Goal: Answer question/provide support

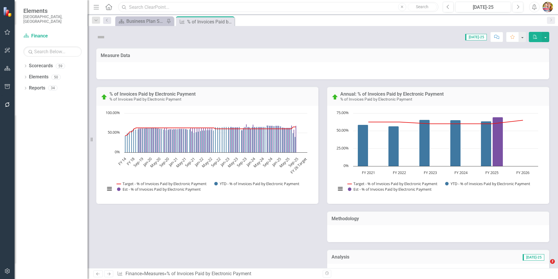
click at [150, 7] on input "text" at bounding box center [278, 7] width 320 height 10
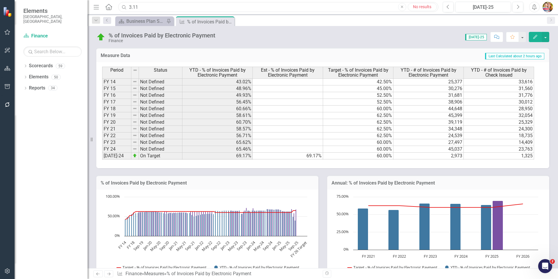
click at [346, 8] on input "3.11" at bounding box center [278, 7] width 320 height 10
click at [109, 8] on icon "Home" at bounding box center [109, 7] width 8 height 6
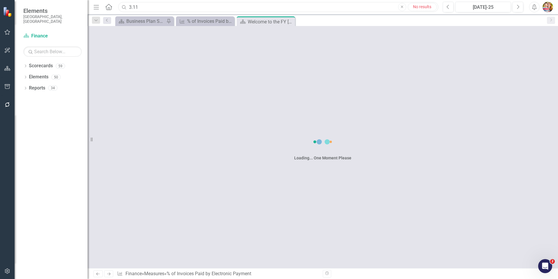
click at [143, 6] on input "3.11" at bounding box center [278, 7] width 320 height 10
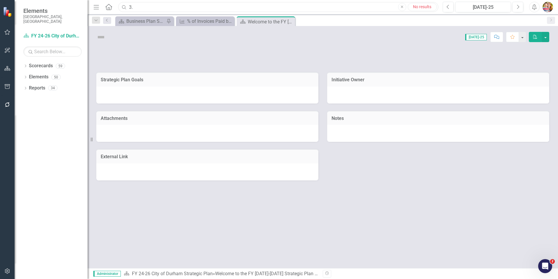
type input "3"
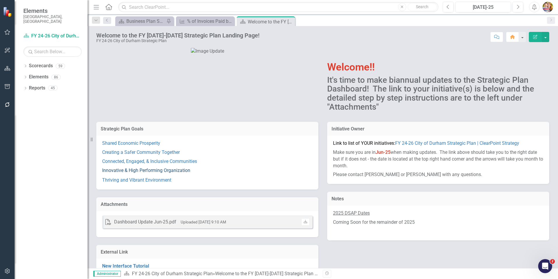
click at [120, 173] on link "Innovative & High Performing Organization" at bounding box center [146, 170] width 88 height 6
click at [121, 164] on link "Connected, Engaged, & Inclusive Communities" at bounding box center [149, 161] width 95 height 6
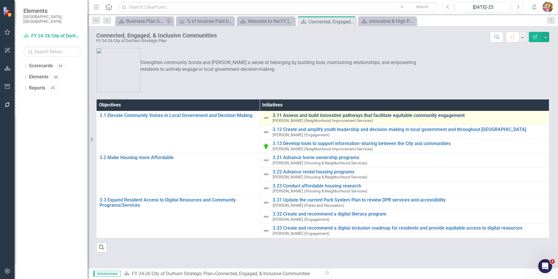
click at [303, 114] on link "3.11 Assess and build innovative pathways that facilitate equitable community e…" at bounding box center [410, 115] width 274 height 5
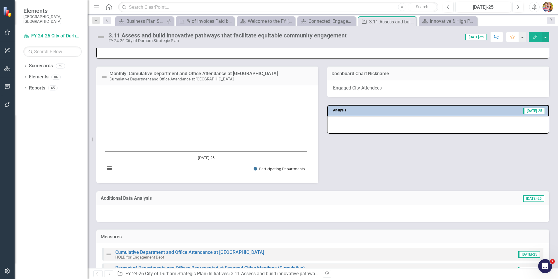
scroll to position [284, 0]
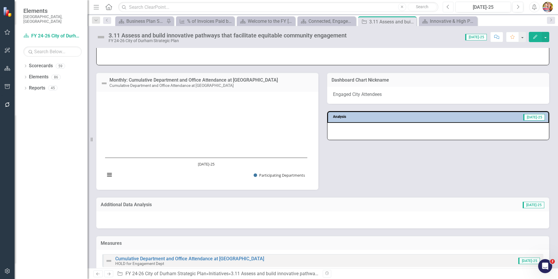
click at [448, 5] on icon "Previous" at bounding box center [448, 6] width 3 height 5
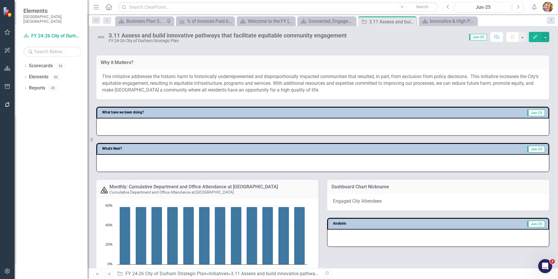
scroll to position [189, 0]
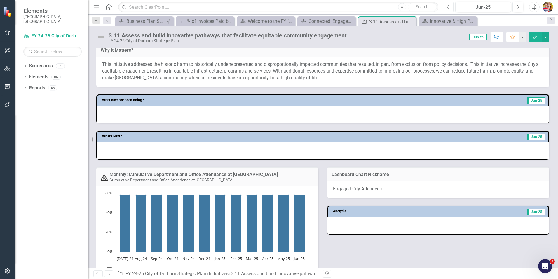
click at [448, 7] on icon "Previous" at bounding box center [448, 6] width 3 height 5
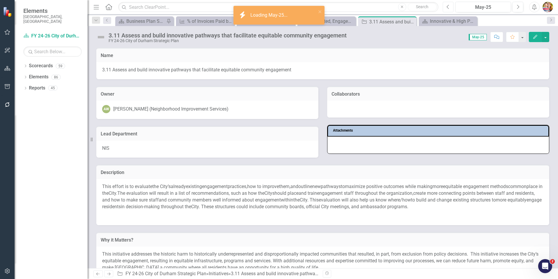
scroll to position [175, 0]
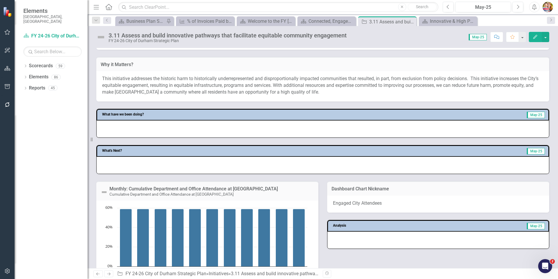
click at [107, 8] on icon "Home" at bounding box center [109, 7] width 8 height 6
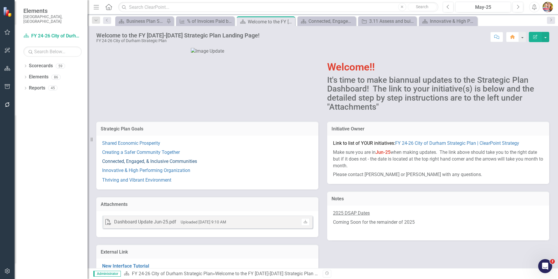
click at [112, 164] on link "Connected, Engaged, & Inclusive Communities" at bounding box center [149, 161] width 95 height 6
click at [122, 155] on link "Creating a Safer Community Together" at bounding box center [141, 152] width 78 height 6
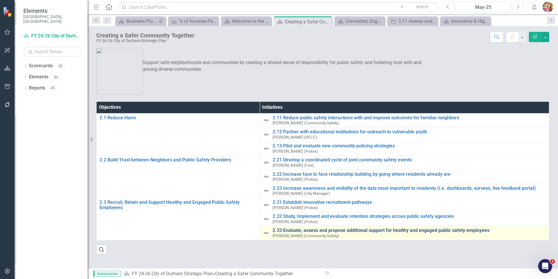
click at [296, 231] on link "2.33 Evaluate, assess and propose additional support for healthy and engaged pu…" at bounding box center [410, 229] width 274 height 5
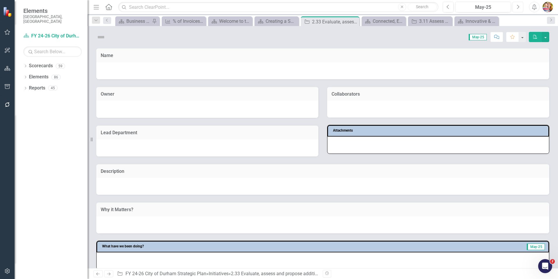
click at [518, 7] on icon "Next" at bounding box center [517, 6] width 3 height 5
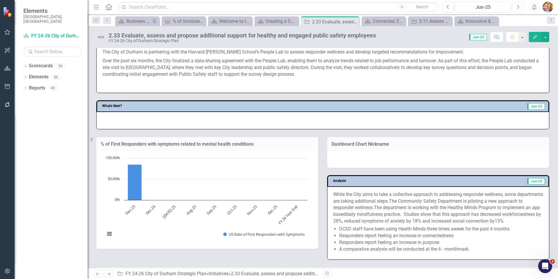
scroll to position [263, 0]
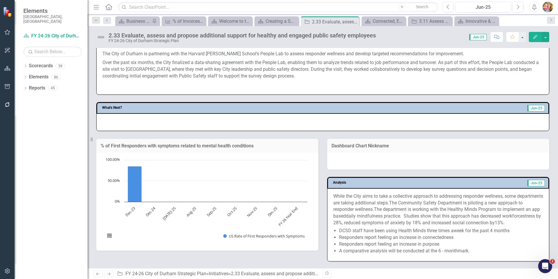
click at [98, 273] on icon "Previous" at bounding box center [97, 274] width 5 height 4
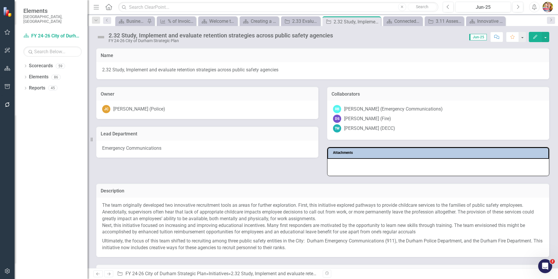
scroll to position [146, 0]
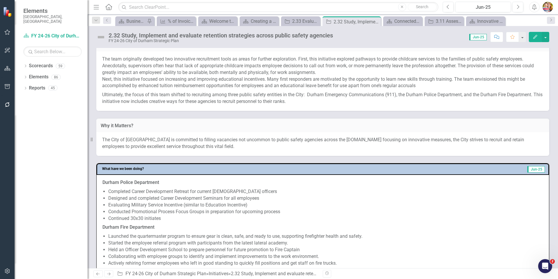
click at [108, 9] on icon "Home" at bounding box center [109, 7] width 8 height 6
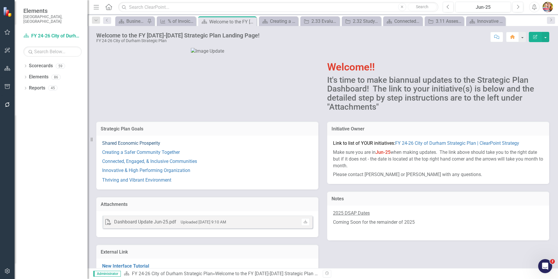
click at [133, 146] on link "Shared Economic Prosperity" at bounding box center [131, 143] width 58 height 6
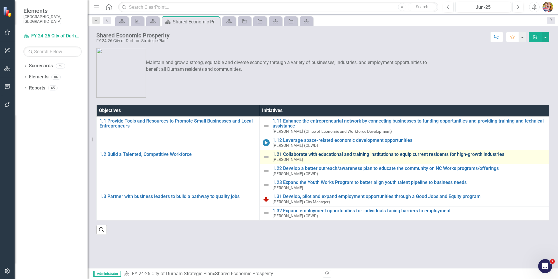
click at [295, 154] on link "1.21 Collaborate with educational and training institutions to equip current re…" at bounding box center [410, 154] width 274 height 5
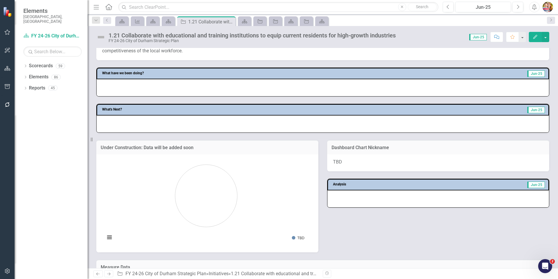
scroll to position [234, 0]
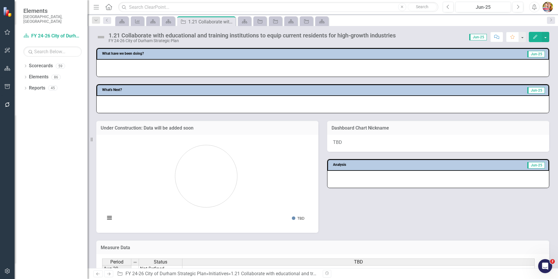
click at [109, 272] on icon "Next" at bounding box center [108, 274] width 5 height 4
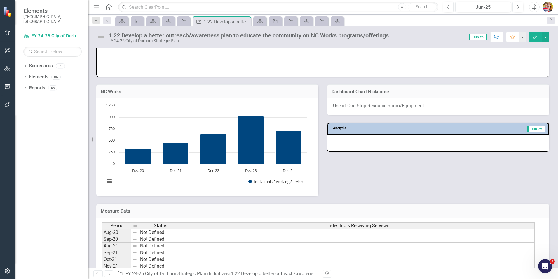
scroll to position [496, 0]
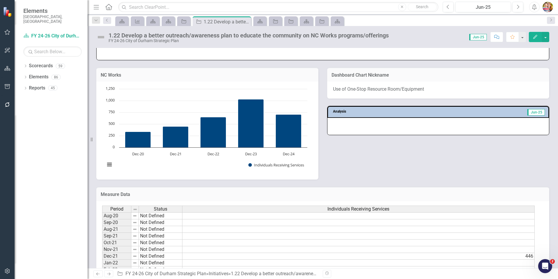
click at [109, 272] on icon "Next" at bounding box center [108, 274] width 5 height 4
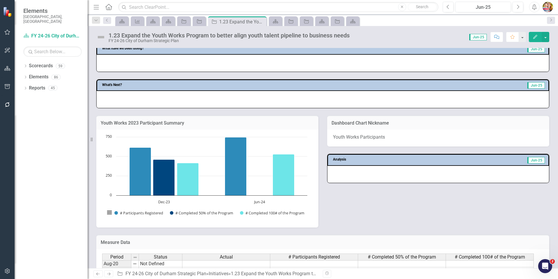
scroll to position [234, 0]
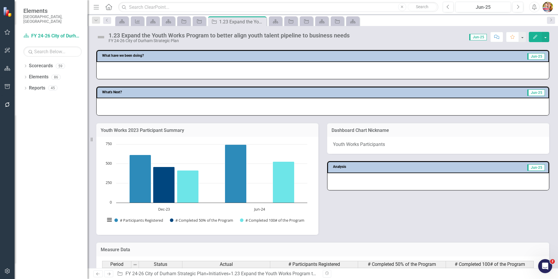
click at [109, 274] on icon "Next" at bounding box center [108, 274] width 5 height 4
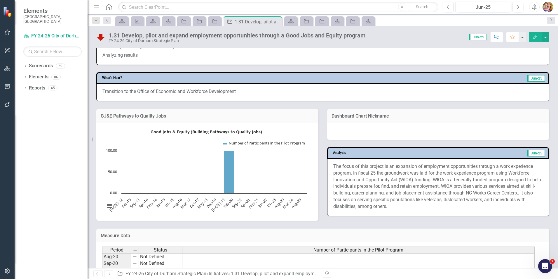
scroll to position [278, 0]
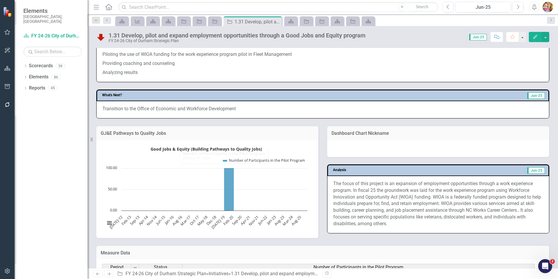
click at [108, 274] on icon at bounding box center [109, 273] width 4 height 3
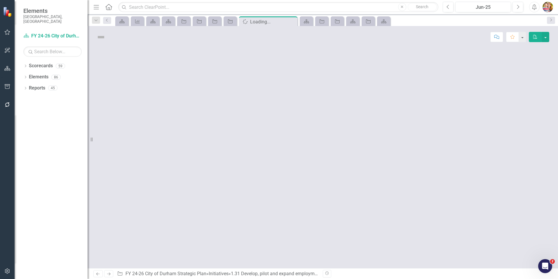
click at [108, 274] on icon at bounding box center [109, 273] width 4 height 3
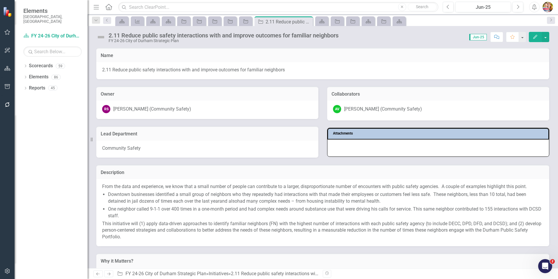
click at [108, 274] on icon at bounding box center [109, 273] width 4 height 3
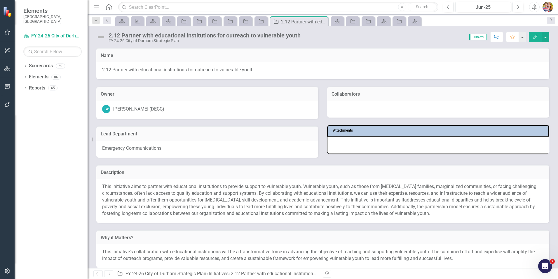
click at [108, 274] on icon at bounding box center [109, 273] width 4 height 3
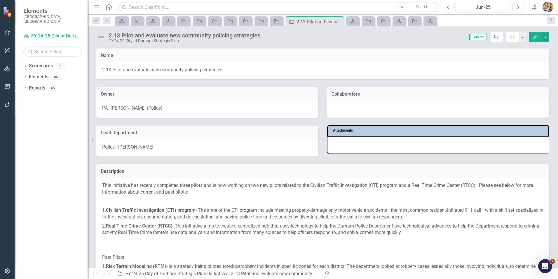
click at [108, 274] on icon at bounding box center [109, 273] width 4 height 3
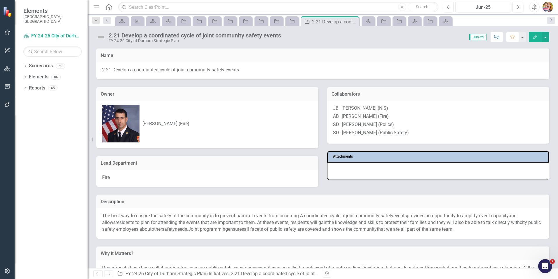
click at [108, 274] on icon at bounding box center [109, 273] width 4 height 3
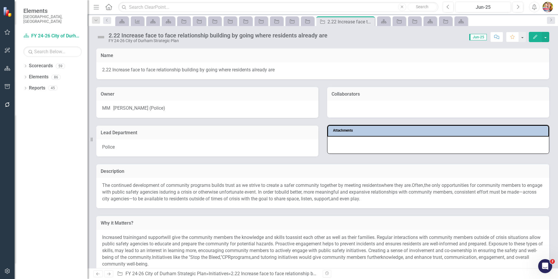
click at [108, 274] on icon at bounding box center [109, 273] width 4 height 3
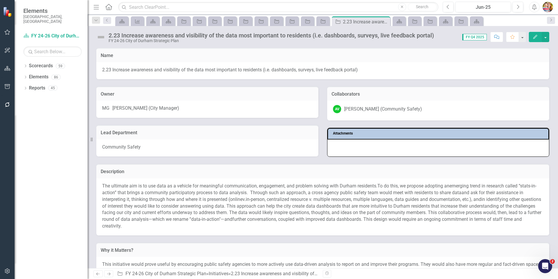
click at [108, 274] on icon at bounding box center [109, 273] width 4 height 3
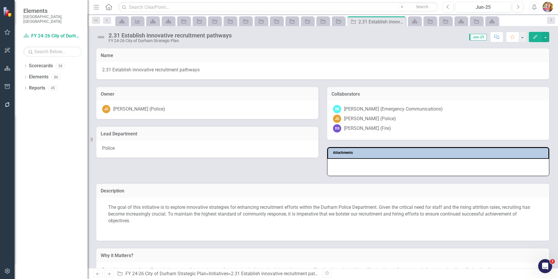
click at [108, 274] on icon at bounding box center [109, 273] width 4 height 3
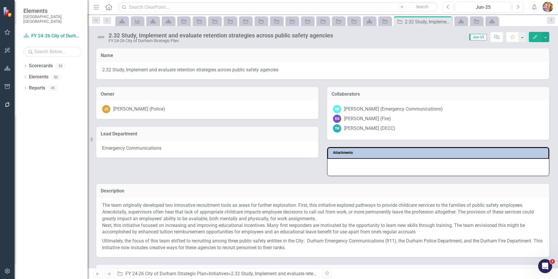
click at [98, 273] on icon "Previous" at bounding box center [97, 274] width 5 height 4
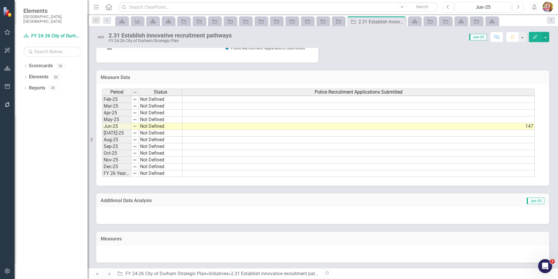
scroll to position [612, 0]
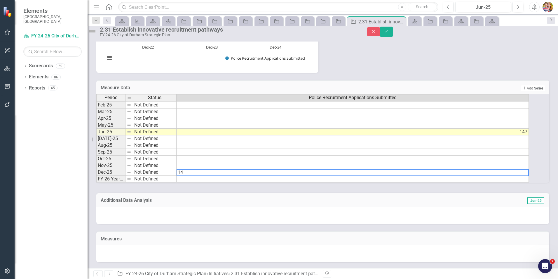
type textarea "147"
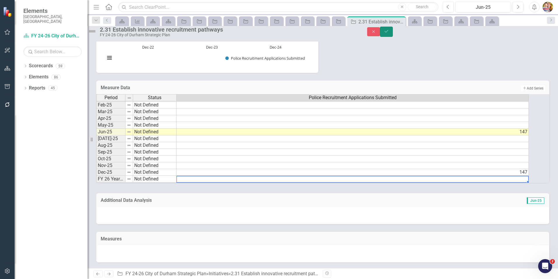
click at [393, 33] on button "Save" at bounding box center [386, 32] width 13 height 10
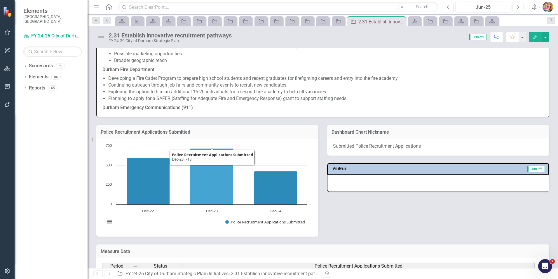
scroll to position [438, 0]
click at [246, 133] on h3 "Police Recruitment Applications Submitted" at bounding box center [207, 131] width 213 height 5
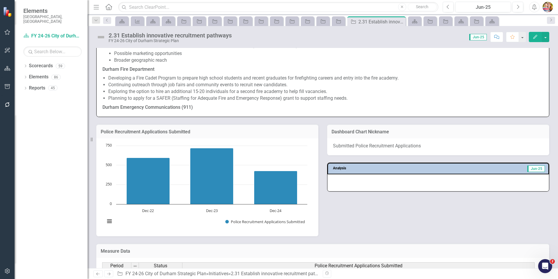
click at [246, 133] on h3 "Police Recruitment Applications Submitted" at bounding box center [207, 131] width 213 height 5
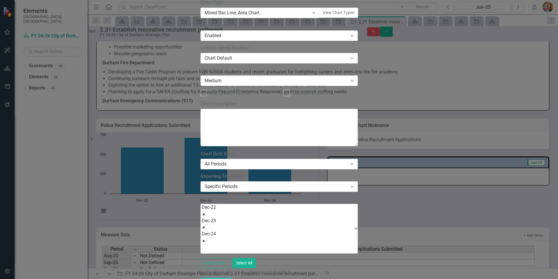
click at [217, 244] on div at bounding box center [209, 248] width 14 height 8
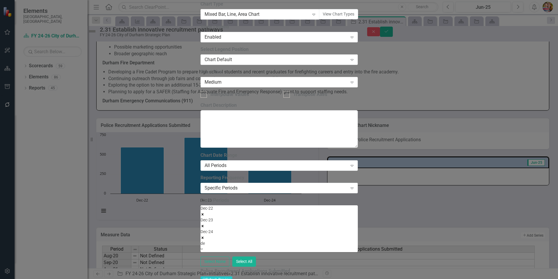
type input "dec"
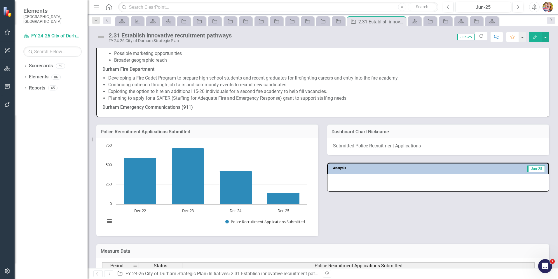
click at [111, 7] on icon "Home" at bounding box center [109, 7] width 8 height 6
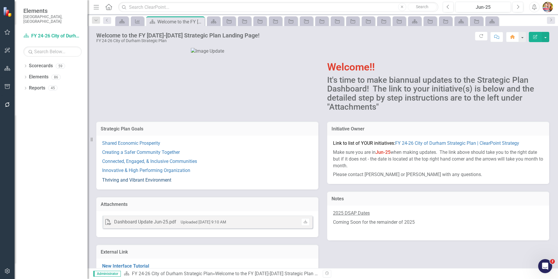
click at [113, 182] on link "Thriving and Vibrant Environment" at bounding box center [136, 180] width 69 height 6
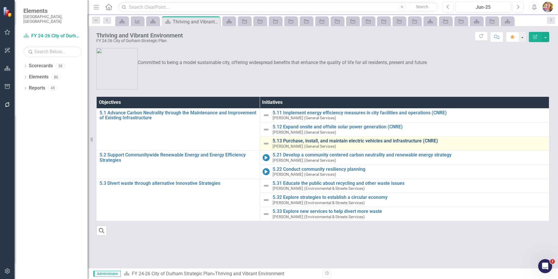
click at [303, 140] on link "5.13 Purchase, install, and maintain electric vehicles and infrastructure (CNRE)" at bounding box center [410, 140] width 274 height 5
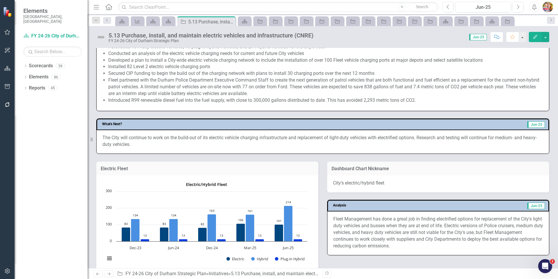
scroll to position [263, 0]
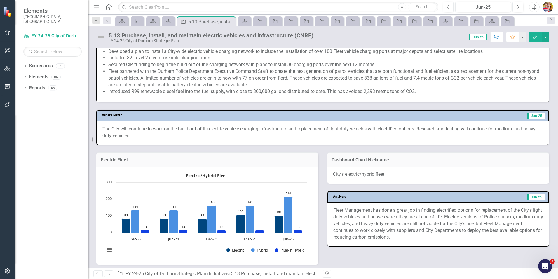
click at [100, 37] on img at bounding box center [100, 36] width 9 height 9
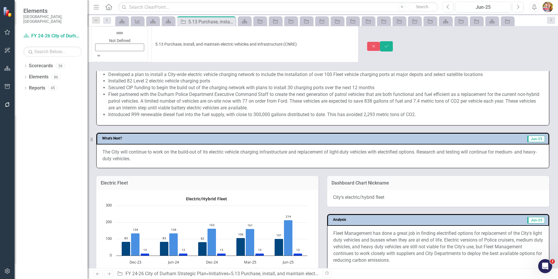
click at [115, 37] on img at bounding box center [119, 32] width 9 height 9
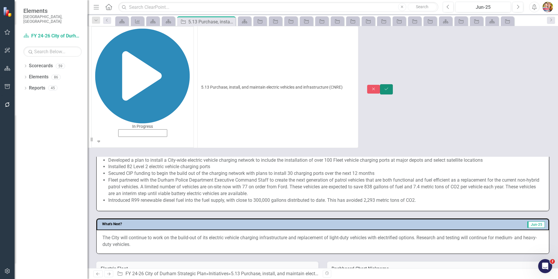
click at [388, 88] on icon "submit" at bounding box center [387, 89] width 4 height 2
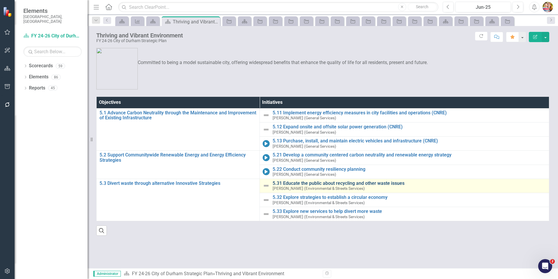
click at [309, 184] on link "5.31 Educate the public about recycling and other waste issues" at bounding box center [410, 182] width 274 height 5
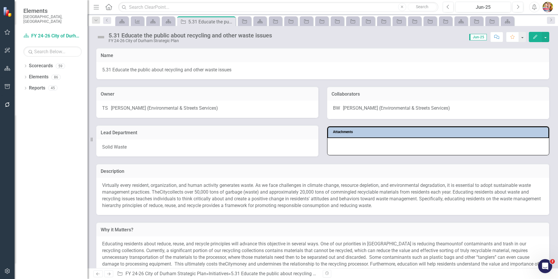
click at [100, 38] on img at bounding box center [100, 36] width 9 height 9
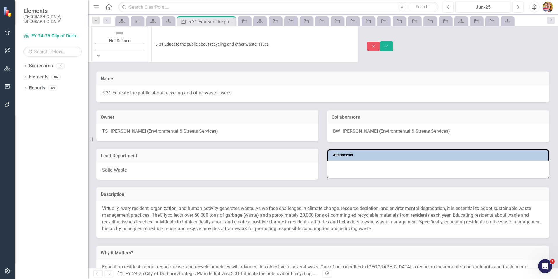
click at [115, 38] on img at bounding box center [119, 32] width 9 height 9
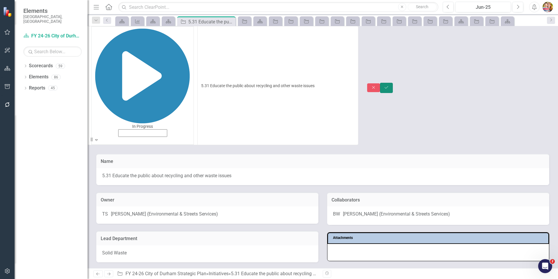
click at [389, 85] on icon "Save" at bounding box center [386, 87] width 5 height 4
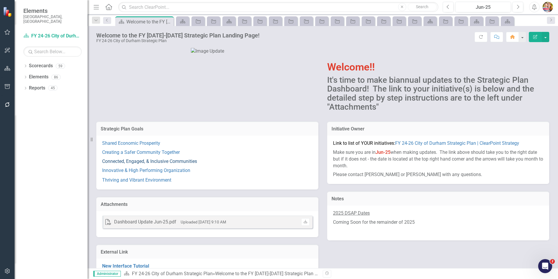
click at [121, 164] on link "Connected, Engaged, & Inclusive Communities" at bounding box center [149, 161] width 95 height 6
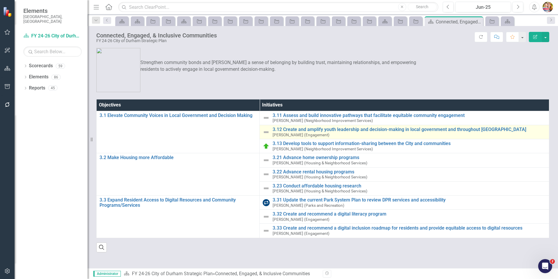
click at [267, 133] on img at bounding box center [266, 131] width 7 height 7
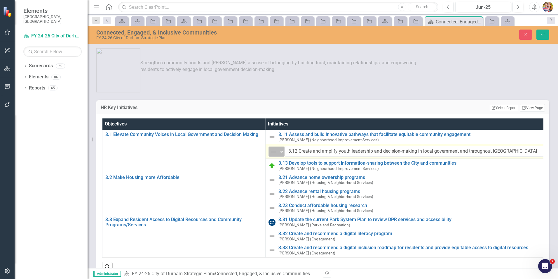
click at [271, 153] on img at bounding box center [273, 151] width 7 height 7
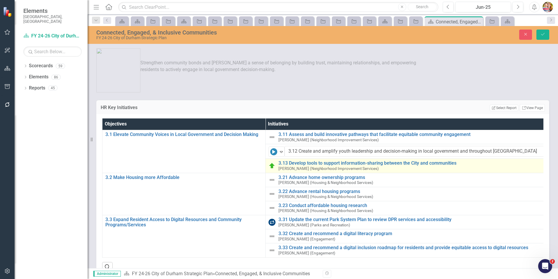
click at [269, 165] on img at bounding box center [272, 165] width 7 height 7
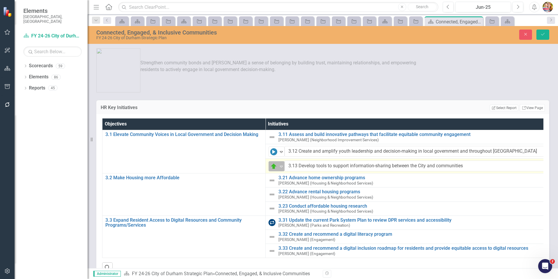
click at [271, 164] on img at bounding box center [273, 166] width 7 height 7
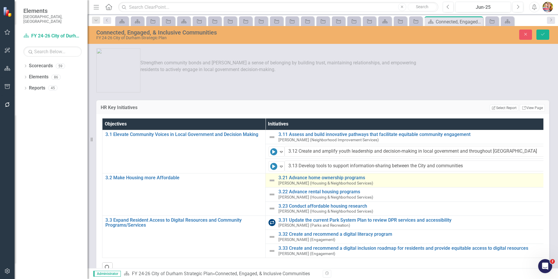
click at [269, 182] on img at bounding box center [272, 180] width 7 height 7
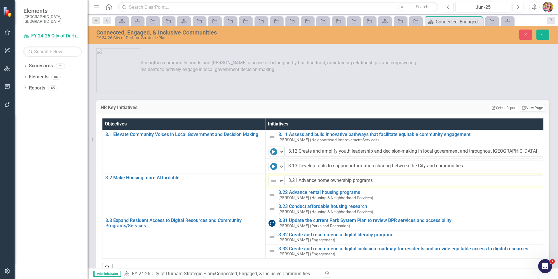
click at [269, 182] on div "Not Defined Expand" at bounding box center [277, 180] width 16 height 10
click at [375, 267] on div "Search" at bounding box center [322, 265] width 441 height 14
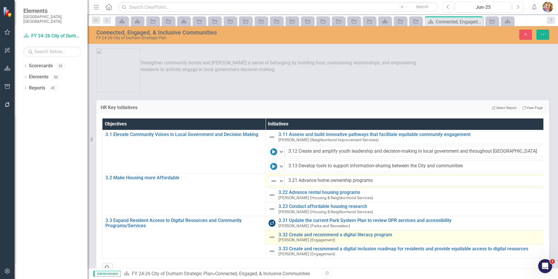
click at [273, 237] on img at bounding box center [272, 236] width 7 height 7
click at [272, 236] on img at bounding box center [272, 236] width 7 height 7
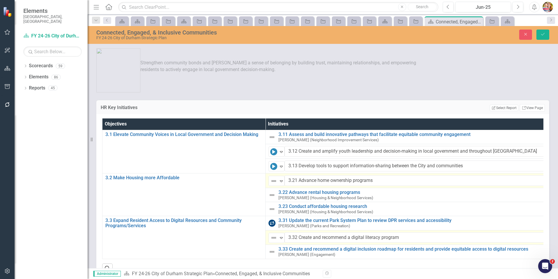
click at [272, 236] on img at bounding box center [273, 237] width 7 height 7
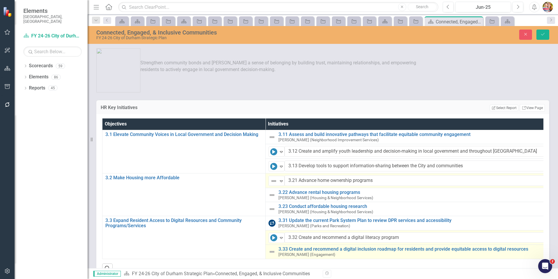
click at [273, 251] on img at bounding box center [272, 251] width 7 height 7
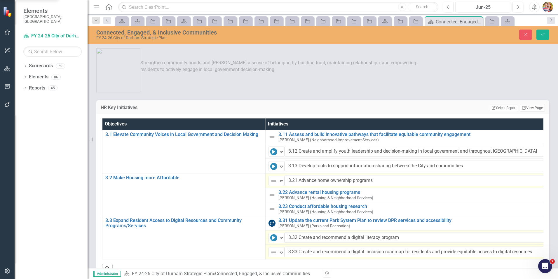
click at [273, 251] on img at bounding box center [273, 251] width 7 height 7
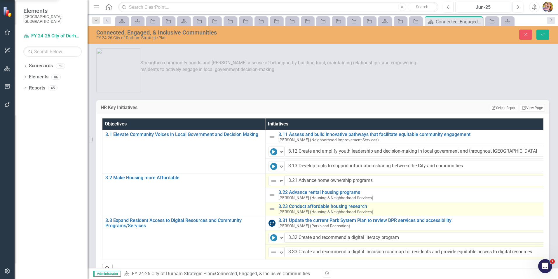
drag, startPoint x: 272, startPoint y: 232, endPoint x: 306, endPoint y: 209, distance: 40.6
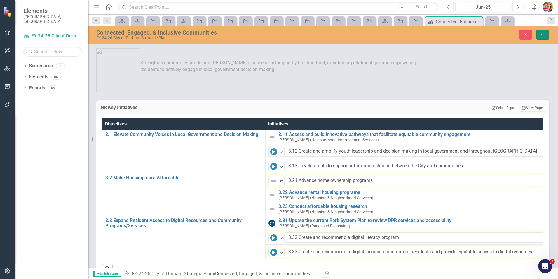
click at [544, 31] on button "Save" at bounding box center [543, 34] width 13 height 10
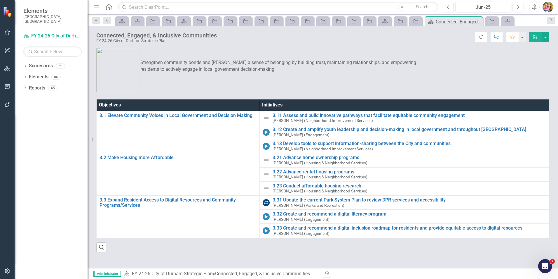
click at [108, 8] on icon "Home" at bounding box center [109, 7] width 8 height 6
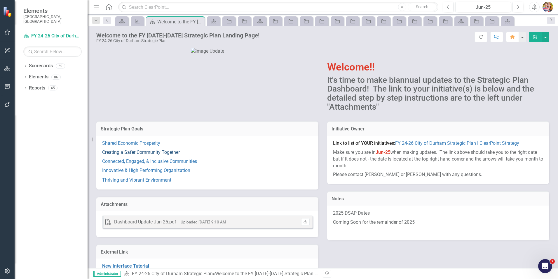
click at [125, 155] on link "Creating a Safer Community Together" at bounding box center [141, 152] width 78 height 6
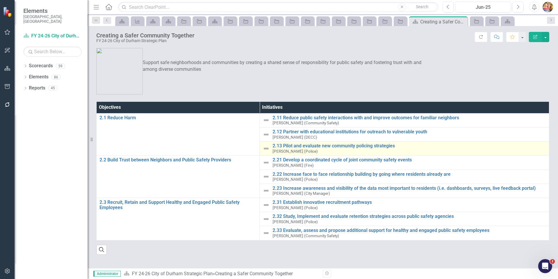
click at [266, 149] on img at bounding box center [266, 148] width 7 height 7
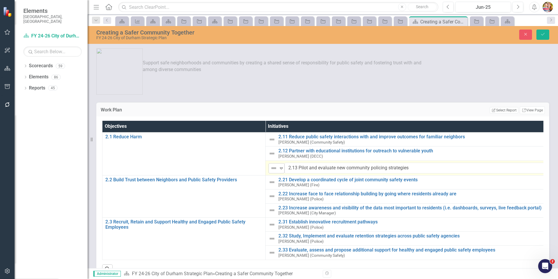
click at [270, 168] on div "Not Defined" at bounding box center [274, 168] width 9 height 8
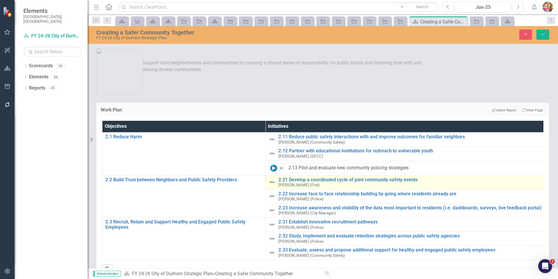
click at [268, 183] on td "2.21 Develop a coordinated cycle of joint community safety events Christopher I…" at bounding box center [411, 182] width 290 height 14
click at [268, 182] on td "2.21 Develop a coordinated cycle of joint community safety events Christopher I…" at bounding box center [411, 182] width 290 height 14
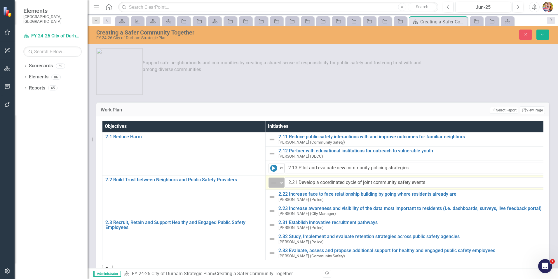
click at [271, 182] on img at bounding box center [273, 182] width 7 height 7
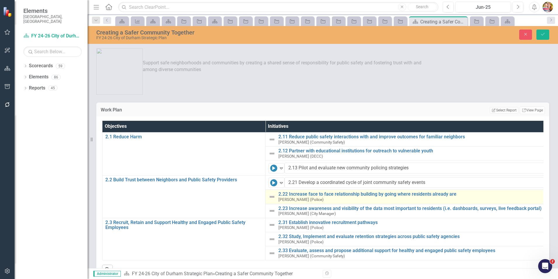
click at [268, 196] on td "2.22 Increase face to face relationship building by going where residents alrea…" at bounding box center [411, 196] width 290 height 14
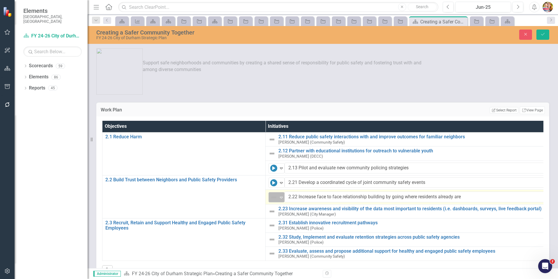
click at [272, 197] on img at bounding box center [273, 197] width 7 height 7
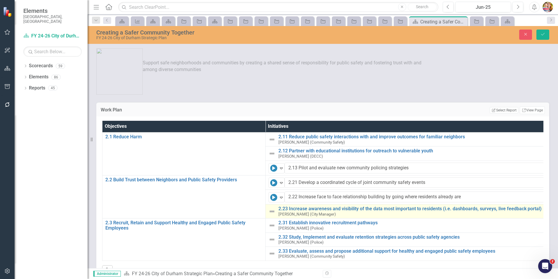
click at [272, 211] on img at bounding box center [272, 211] width 7 height 7
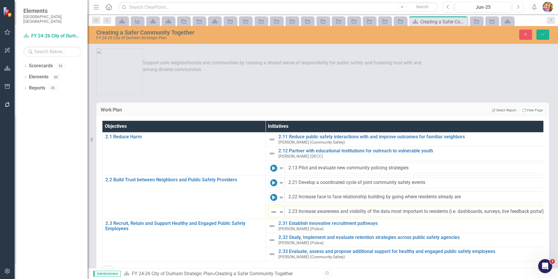
click at [272, 211] on img at bounding box center [273, 211] width 7 height 7
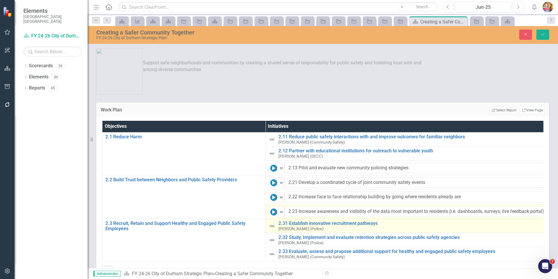
click at [272, 227] on img at bounding box center [272, 225] width 7 height 7
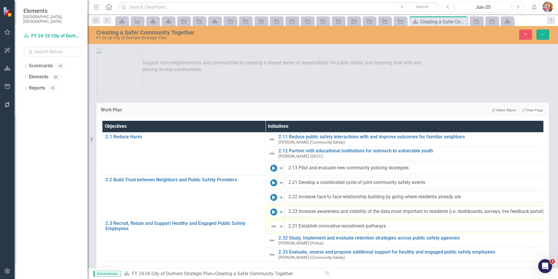
click at [272, 227] on img at bounding box center [273, 225] width 7 height 7
click at [542, 34] on icon "Save" at bounding box center [542, 34] width 5 height 4
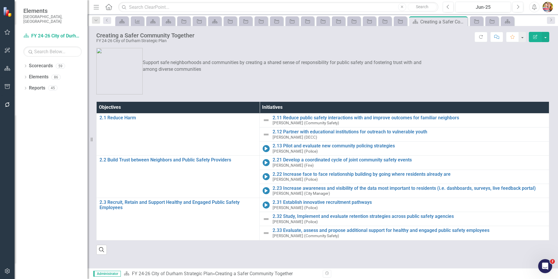
click at [110, 8] on icon "Home" at bounding box center [109, 7] width 8 height 6
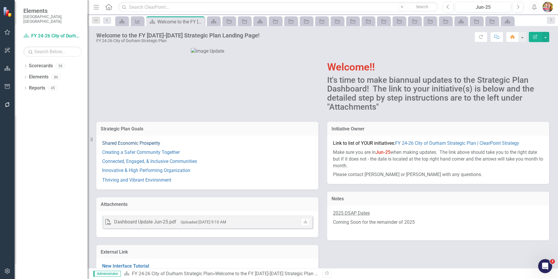
click at [122, 146] on link "Shared Economic Prosperity" at bounding box center [131, 143] width 58 height 6
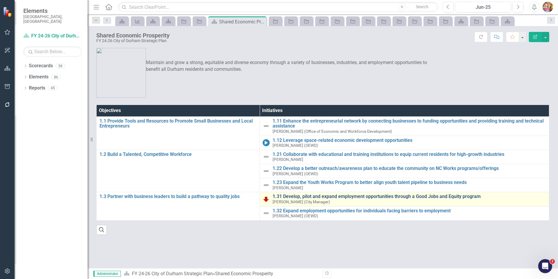
click at [355, 196] on link "1.31 Develop, pilot and expand employment opportunities through a Good Jobs and…" at bounding box center [410, 196] width 274 height 5
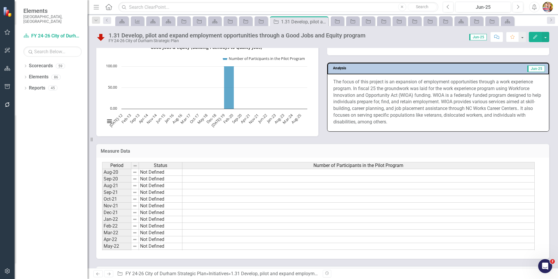
scroll to position [350, 0]
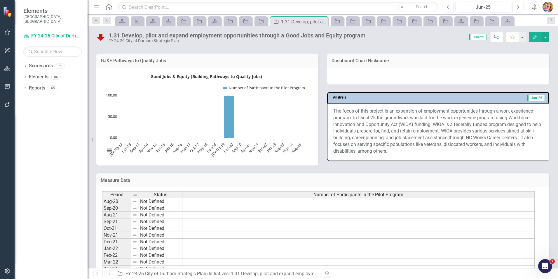
click at [101, 37] on img at bounding box center [100, 36] width 9 height 9
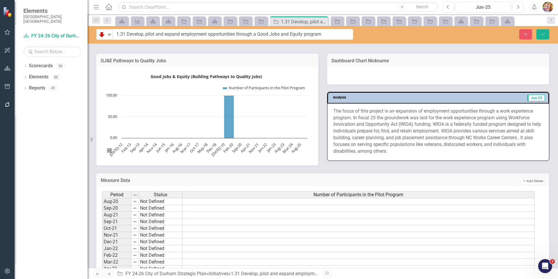
click at [101, 37] on img at bounding box center [101, 34] width 7 height 7
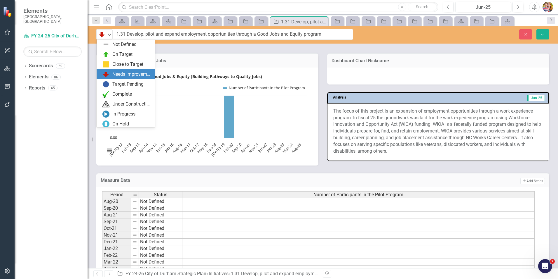
scroll to position [30, 0]
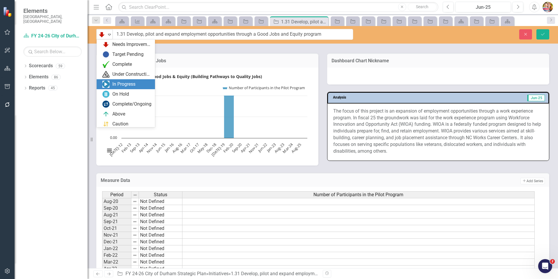
click at [105, 84] on img at bounding box center [105, 84] width 7 height 7
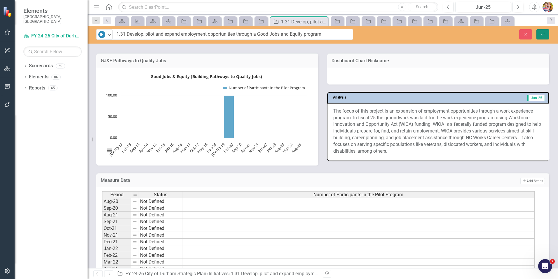
click at [545, 35] on icon "Save" at bounding box center [542, 34] width 5 height 4
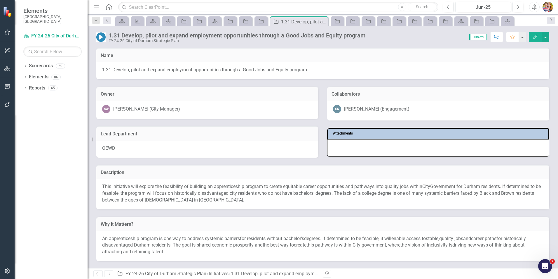
click at [109, 6] on icon "Home" at bounding box center [109, 7] width 8 height 6
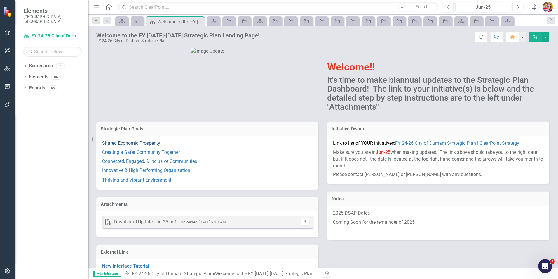
click at [141, 146] on link "Shared Economic Prosperity" at bounding box center [131, 143] width 58 height 6
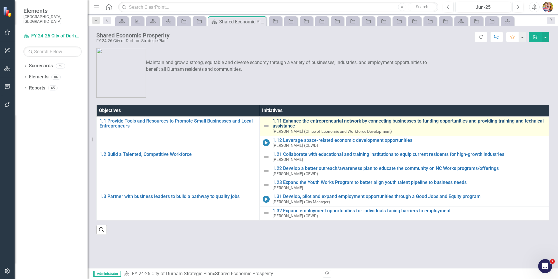
click at [298, 120] on link "1.11 Enhance the entrepreneurial network by connecting businesses to funding op…" at bounding box center [410, 123] width 274 height 10
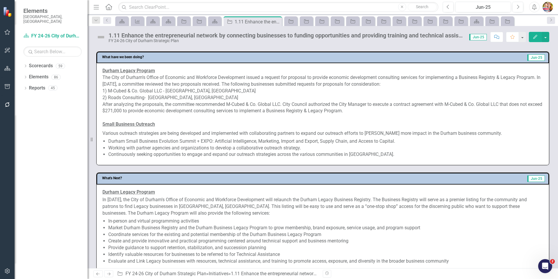
scroll to position [321, 0]
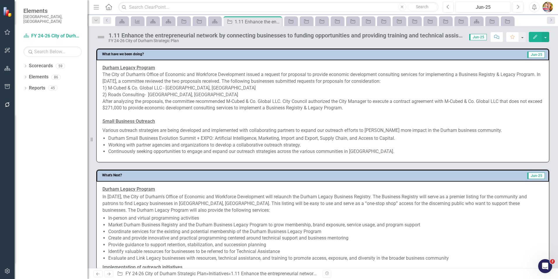
click at [109, 7] on icon "Home" at bounding box center [109, 7] width 8 height 6
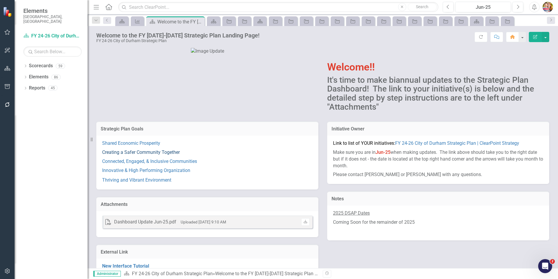
click at [147, 155] on link "Creating a Safer Community Together" at bounding box center [141, 152] width 78 height 6
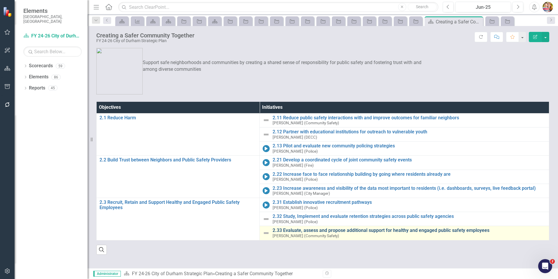
click at [335, 230] on link "2.33 Evaluate, assess and propose additional support for healthy and engaged pu…" at bounding box center [410, 229] width 274 height 5
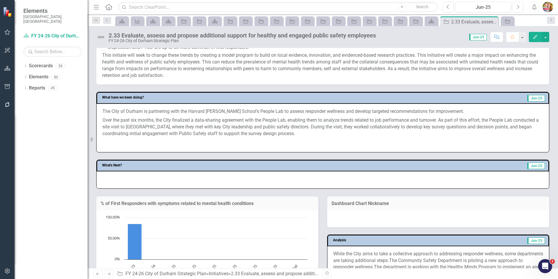
scroll to position [176, 0]
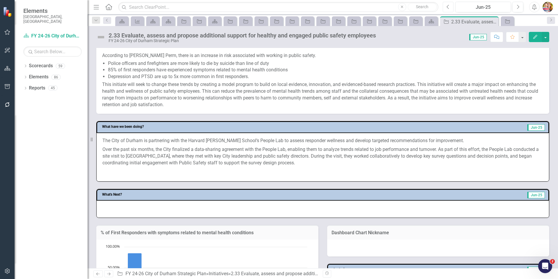
click at [448, 6] on icon "Previous" at bounding box center [448, 6] width 3 height 5
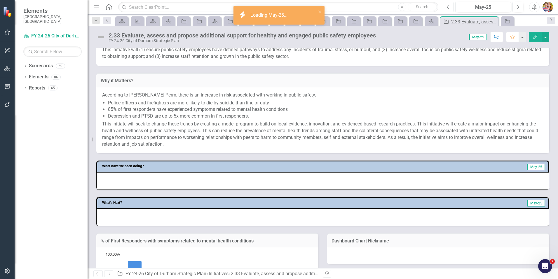
scroll to position [263, 0]
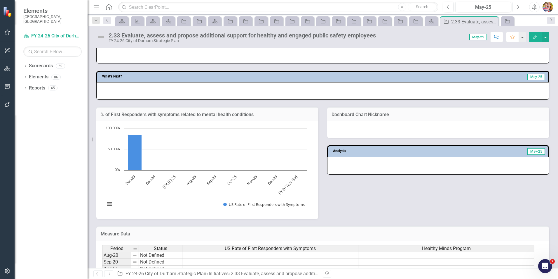
click at [518, 7] on icon "Next" at bounding box center [517, 6] width 3 height 5
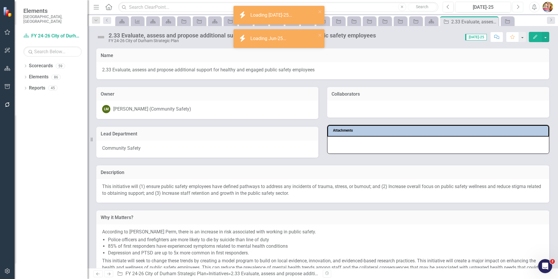
scroll to position [234, 0]
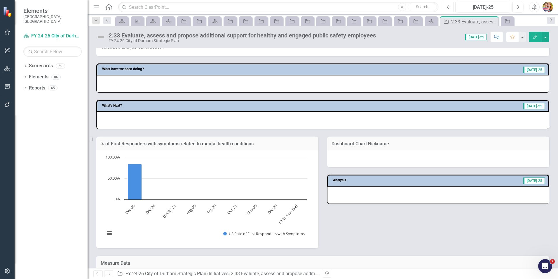
click at [450, 7] on button "Previous" at bounding box center [448, 7] width 11 height 11
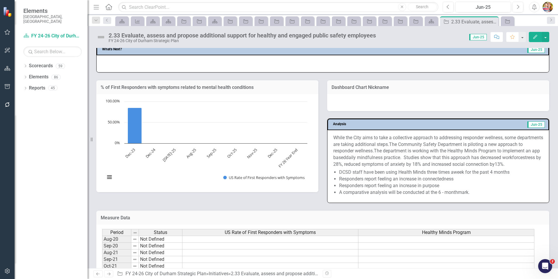
scroll to position [175, 0]
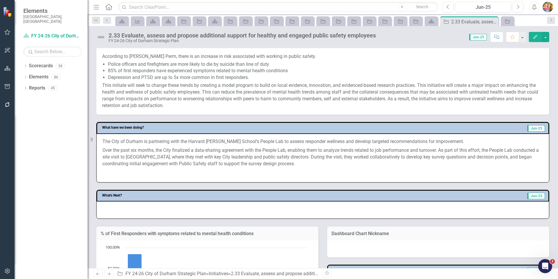
click at [323, 243] on div "Dashboard Chart Nickname" at bounding box center [438, 237] width 231 height 39
click at [107, 8] on icon "Home" at bounding box center [109, 7] width 8 height 6
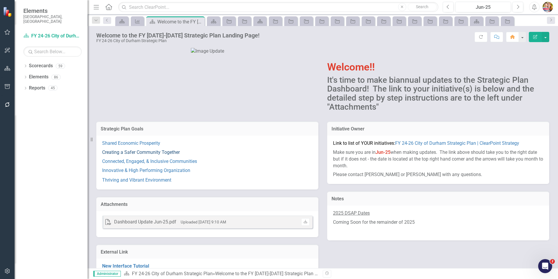
click at [109, 155] on link "Creating a Safer Community Together" at bounding box center [141, 152] width 78 height 6
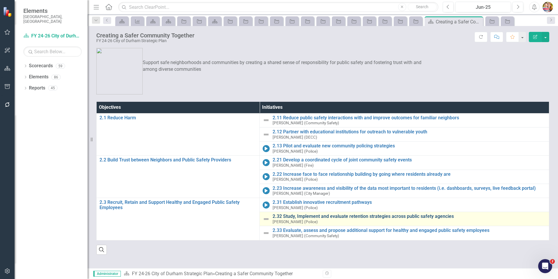
click at [327, 217] on link "2.32 Study, Implement and evaluate retention strategies across public safety ag…" at bounding box center [410, 215] width 274 height 5
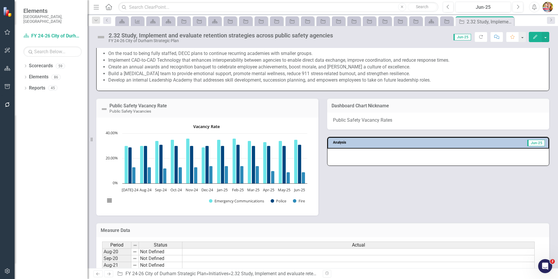
scroll to position [438, 0]
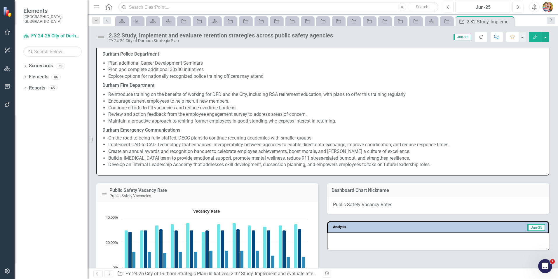
click at [107, 8] on icon "Home" at bounding box center [109, 7] width 8 height 6
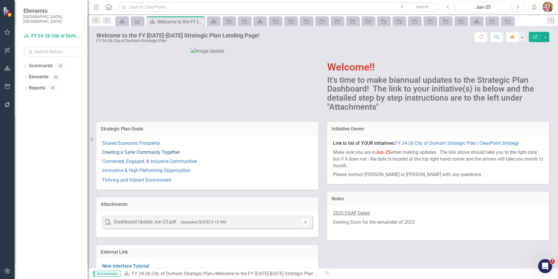
click at [138, 155] on link "Creating a Safer Community Together" at bounding box center [141, 152] width 78 height 6
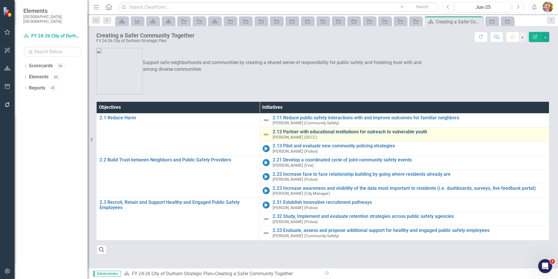
click at [294, 131] on link "2.12 Partner with educational institutions for outreach to vulnerable youth" at bounding box center [410, 131] width 274 height 5
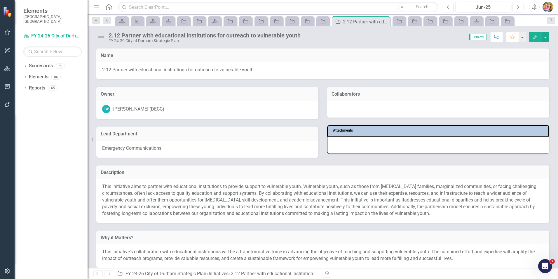
click at [99, 36] on img at bounding box center [100, 36] width 9 height 9
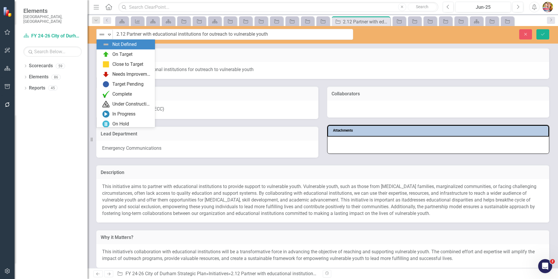
click at [99, 36] on img at bounding box center [101, 34] width 7 height 7
click at [106, 113] on img at bounding box center [105, 113] width 7 height 7
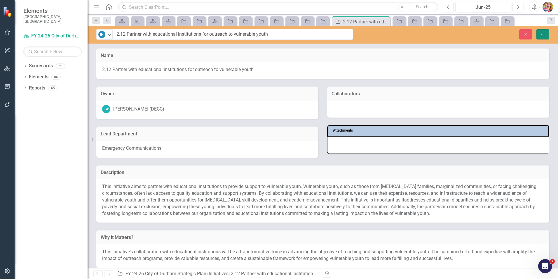
click at [543, 34] on icon "Save" at bounding box center [542, 34] width 5 height 4
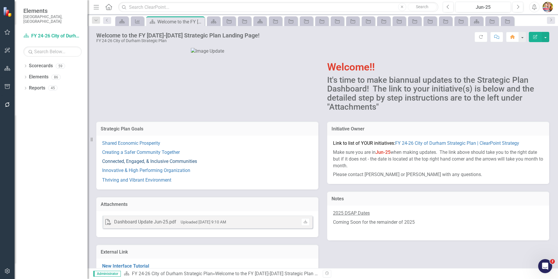
click at [125, 164] on link "Connected, Engaged, & Inclusive Communities" at bounding box center [149, 161] width 95 height 6
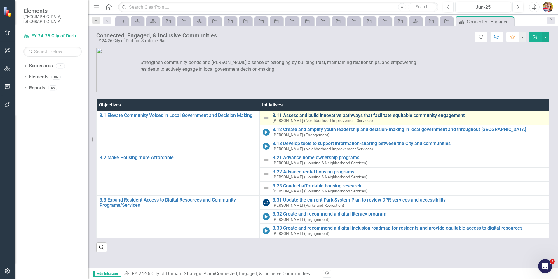
click at [291, 114] on link "3.11 Assess and build innovative pathways that facilitate equitable community e…" at bounding box center [410, 115] width 274 height 5
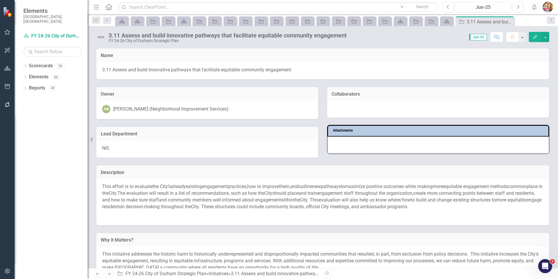
click at [109, 6] on icon "Home" at bounding box center [109, 7] width 8 height 6
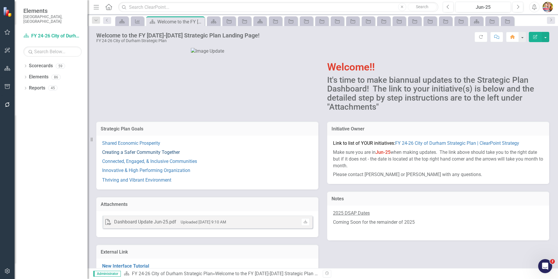
click at [134, 155] on link "Creating a Safer Community Together" at bounding box center [141, 152] width 78 height 6
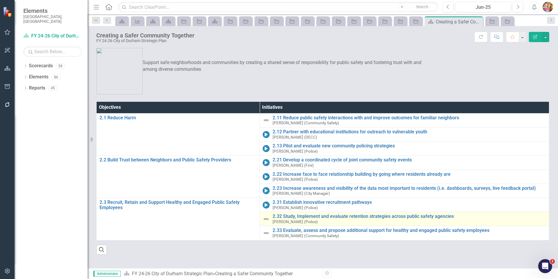
click at [264, 217] on img at bounding box center [266, 218] width 7 height 7
click at [266, 218] on img at bounding box center [266, 218] width 7 height 7
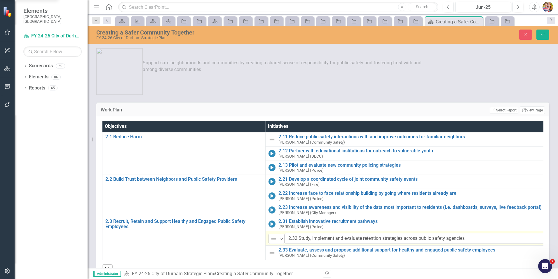
click at [278, 239] on div "Not Defined" at bounding box center [274, 238] width 9 height 8
click at [542, 34] on icon "Save" at bounding box center [542, 34] width 5 height 4
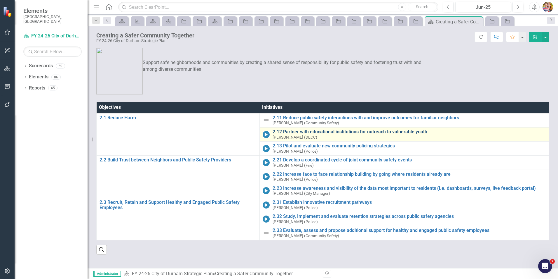
click at [351, 131] on link "2.12 Partner with educational institutions for outreach to vulnerable youth" at bounding box center [410, 131] width 274 height 5
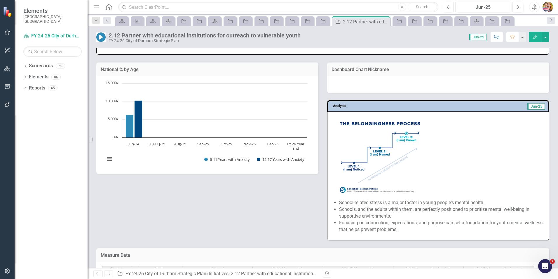
scroll to position [146, 0]
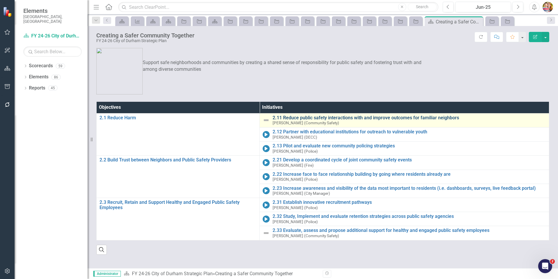
click at [327, 116] on link "2.11 Reduce public safety interactions with and improve outcomes for familiar n…" at bounding box center [410, 117] width 274 height 5
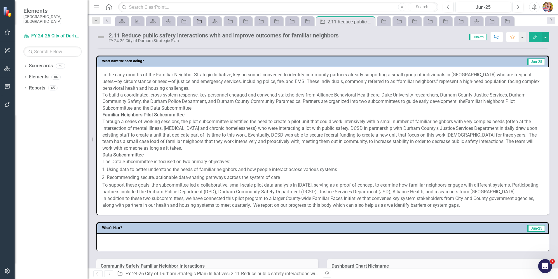
scroll to position [263, 0]
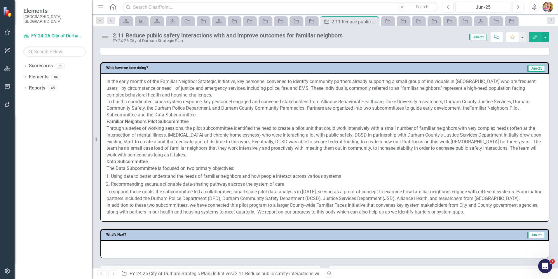
click at [92, 164] on div "Resize" at bounding box center [94, 139] width 5 height 279
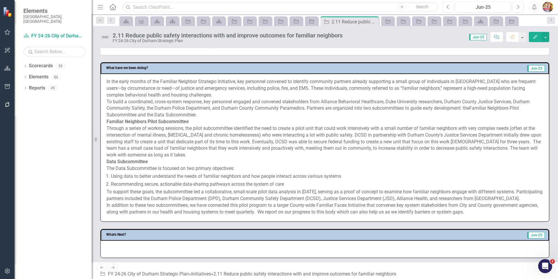
click at [8, 272] on icon "button" at bounding box center [7, 270] width 6 height 5
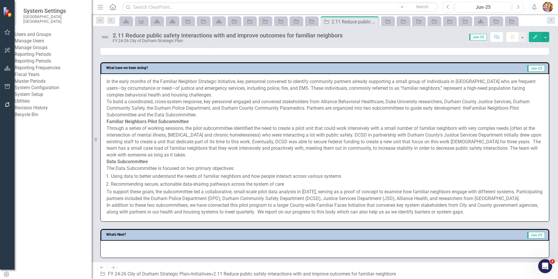
click at [50, 41] on link "Manage Users" at bounding box center [53, 41] width 77 height 7
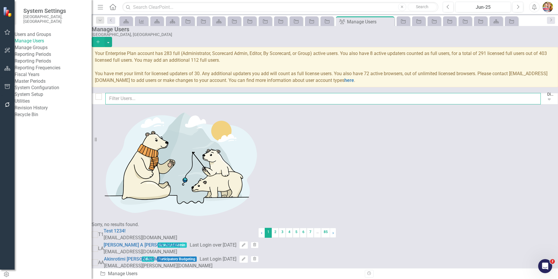
click at [130, 100] on input "text" at bounding box center [323, 98] width 436 height 11
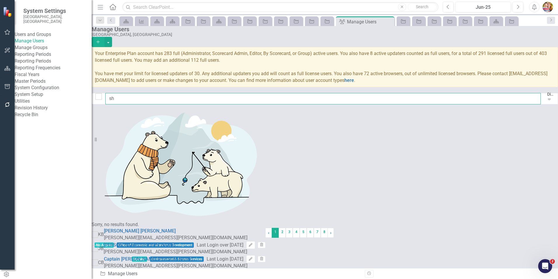
type input "sh"
click at [101, 40] on icon "Add" at bounding box center [97, 42] width 5 height 4
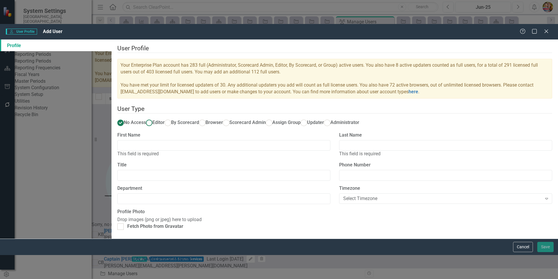
click at [154, 118] on ins at bounding box center [149, 122] width 9 height 9
click at [154, 118] on input "Editor" at bounding box center [149, 122] width 9 height 9
radio input "true"
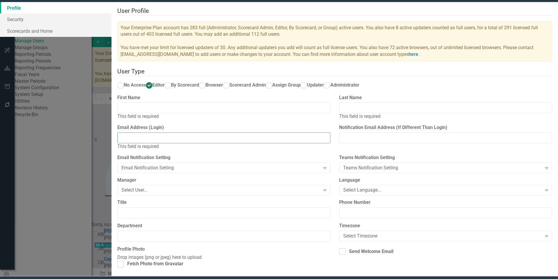
click at [187, 143] on input "Email Address (Login)" at bounding box center [223, 137] width 213 height 11
paste input "Shylah.Duchicela@durhamnc.gov"
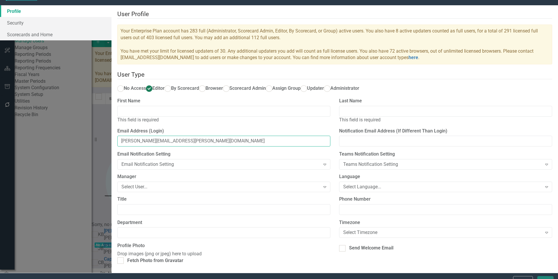
type input "Shylah.Duchicela@durhamnc.gov"
click at [187, 116] on input "First Name" at bounding box center [223, 111] width 213 height 11
type input "Shylah"
drag, startPoint x: 369, startPoint y: 132, endPoint x: 369, endPoint y: 141, distance: 9.3
click at [369, 123] on div "Last Name This field is required" at bounding box center [445, 111] width 213 height 26
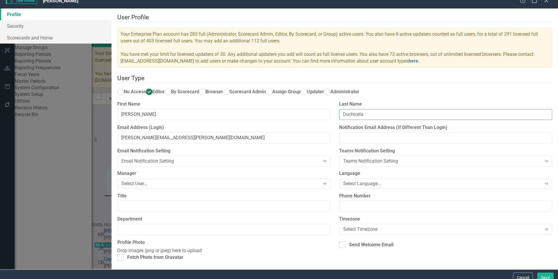
type input "Duchicela"
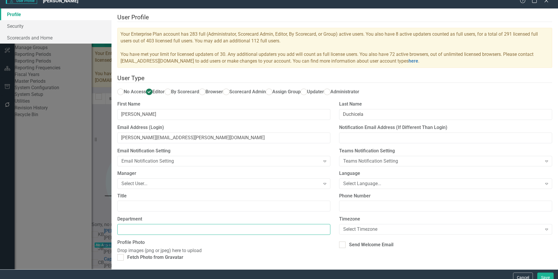
click at [184, 234] on input "Department" at bounding box center [223, 229] width 213 height 11
type input "Community Safety"
click at [343, 241] on input "Send Welcome Email" at bounding box center [341, 243] width 4 height 4
checkbox input "true"
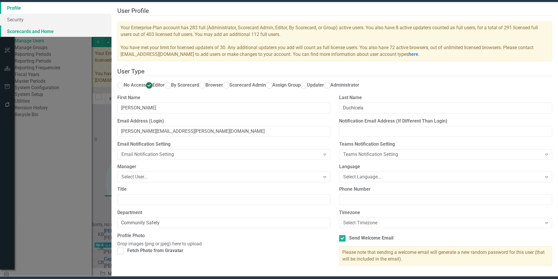
click at [93, 37] on link "Scorecards and Home" at bounding box center [56, 31] width 112 height 12
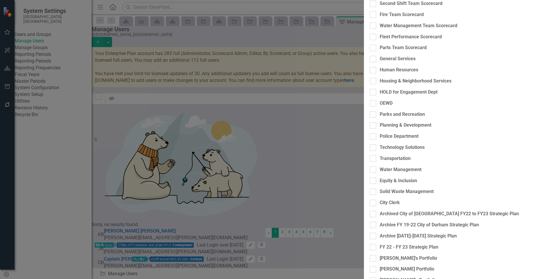
checkbox input "false"
checkbox input "true"
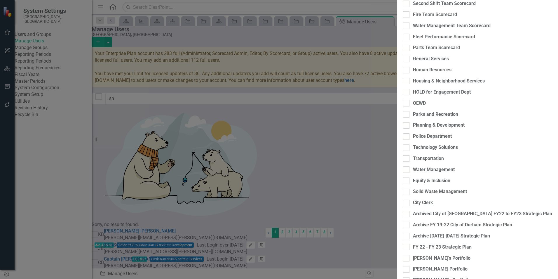
checkbox input "true"
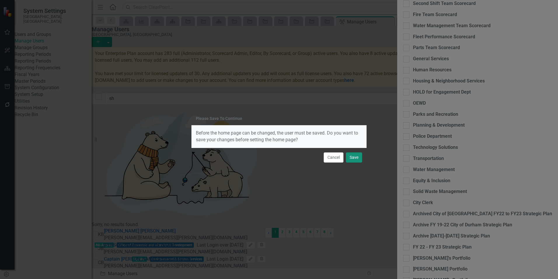
click at [358, 155] on button "Save" at bounding box center [354, 157] width 16 height 10
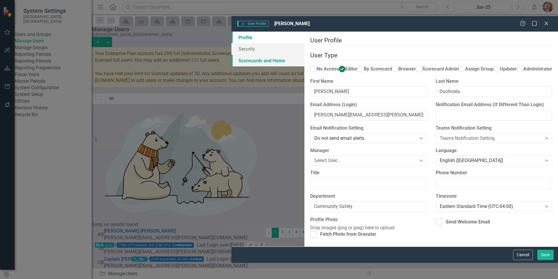
click at [232, 55] on link "Scorecards and Home" at bounding box center [268, 61] width 73 height 12
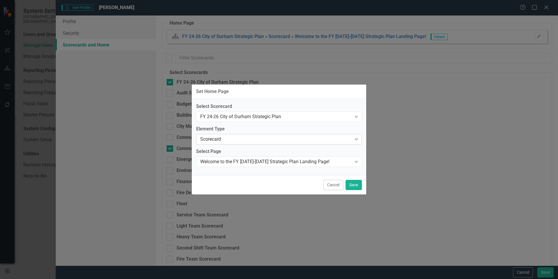
click at [357, 139] on icon at bounding box center [356, 139] width 3 height 2
click at [472, 122] on div "Set Home Page Select Scorecard FY 24-26 City of Durham Strategic Plan Expand El…" at bounding box center [279, 139] width 558 height 279
click at [333, 186] on button "Cancel" at bounding box center [333, 185] width 20 height 10
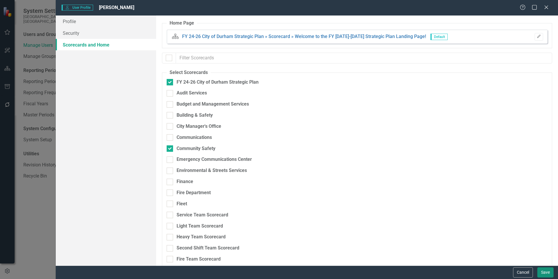
click at [544, 271] on button "Save" at bounding box center [546, 272] width 16 height 10
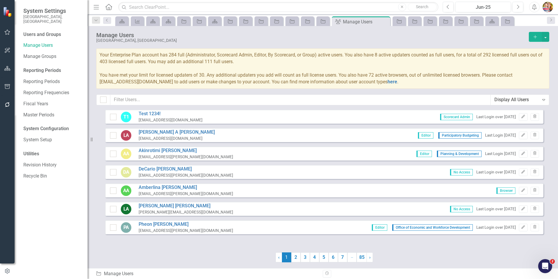
click at [109, 7] on icon "Home" at bounding box center [109, 7] width 8 height 6
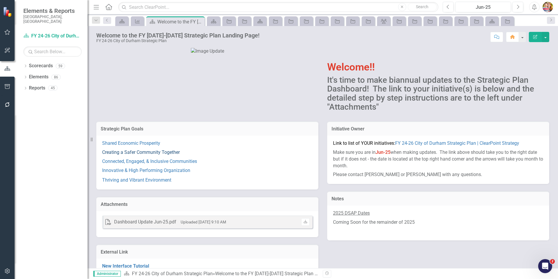
click at [139, 155] on link "Creating a Safer Community Together" at bounding box center [141, 152] width 78 height 6
click at [107, 146] on link "Shared Economic Prosperity" at bounding box center [131, 143] width 58 height 6
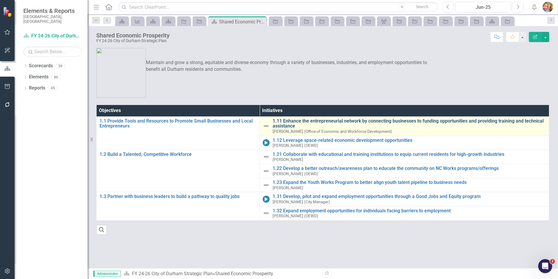
click at [331, 121] on link "1.11 Enhance the entrepreneurial network by connecting businesses to funding op…" at bounding box center [410, 123] width 274 height 10
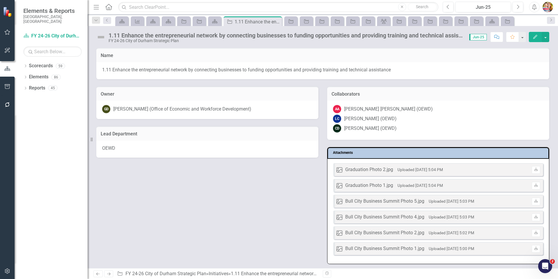
drag, startPoint x: 248, startPoint y: 207, endPoint x: 237, endPoint y: 189, distance: 21.4
click at [248, 211] on div "Owner GD Grace Dzidzienyo (Office of Economic and Workforce Development) Lead D…" at bounding box center [323, 171] width 462 height 185
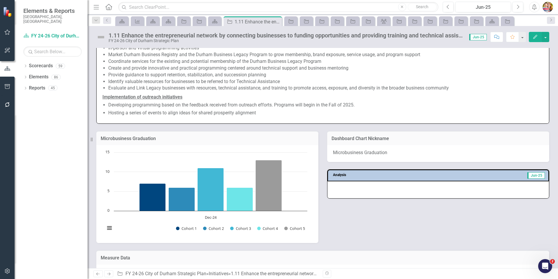
scroll to position [526, 0]
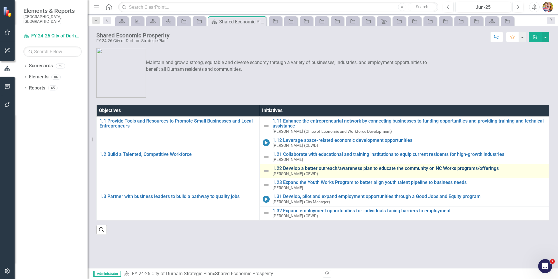
click at [299, 170] on link "1.22 Develop a better outreach/awareness plan to educate the community on NC Wo…" at bounding box center [410, 168] width 274 height 5
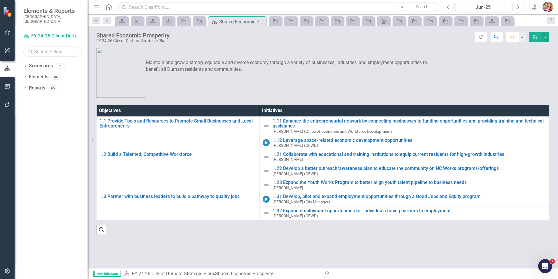
click at [40, 46] on input "text" at bounding box center [52, 51] width 58 height 10
type input "commun"
click at [25, 65] on icon "Dropdown" at bounding box center [25, 66] width 4 height 3
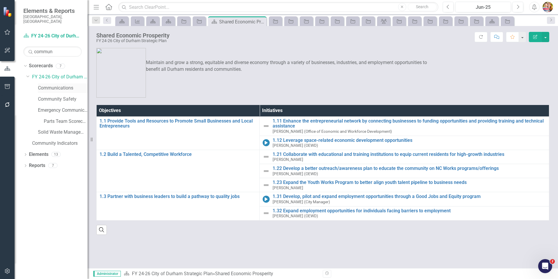
click at [58, 85] on link "Communications" at bounding box center [63, 88] width 50 height 7
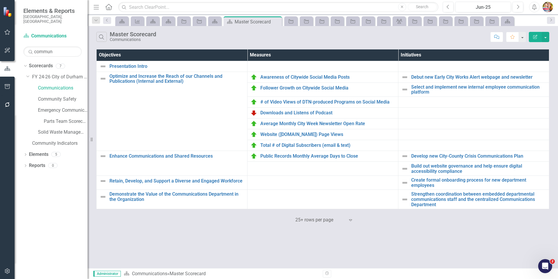
click at [246, 234] on div "Search Master Scorecard Communications Comment Favorite Edit Report Objectives …" at bounding box center [323, 147] width 471 height 242
click at [274, 77] on link "Awareness of Citywide Social Media Posts" at bounding box center [327, 76] width 135 height 5
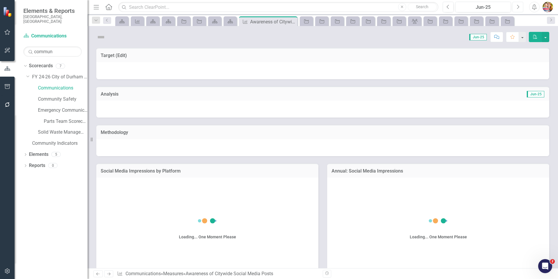
click at [519, 8] on icon "Next" at bounding box center [517, 6] width 3 height 5
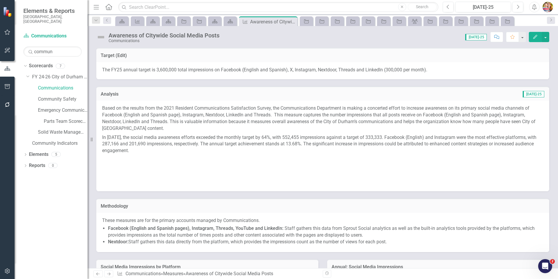
click at [102, 38] on img at bounding box center [100, 36] width 9 height 9
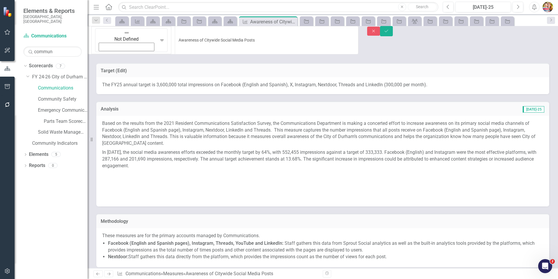
click at [102, 38] on div "Not Defined" at bounding box center [126, 40] width 60 height 23
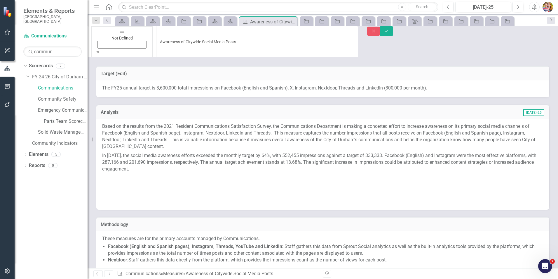
click at [102, 38] on div "Not Defined" at bounding box center [122, 38] width 54 height 21
click at [119, 35] on img at bounding box center [122, 32] width 6 height 6
click at [201, 45] on div "11 results available. Use Up and Down to choose options, press Enter to select …" at bounding box center [323, 147] width 471 height 242
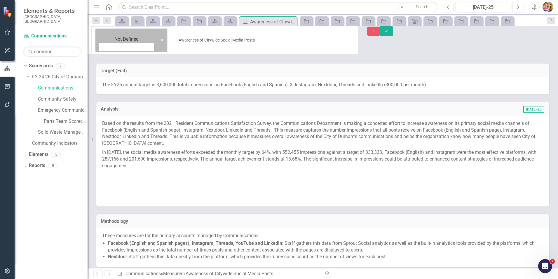
click at [161, 39] on icon at bounding box center [162, 40] width 3 height 2
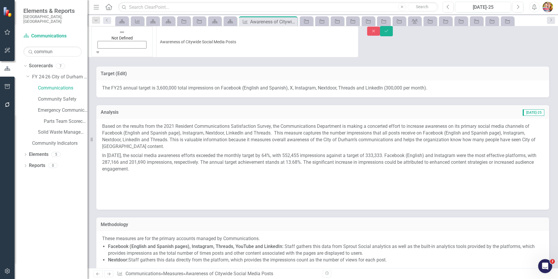
click at [195, 97] on div "Analysis Jul-25 Based on the results from the 2021 Resident Communications Sati…" at bounding box center [323, 153] width 462 height 112
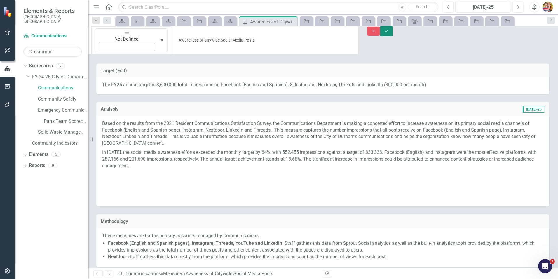
click at [389, 33] on icon "Save" at bounding box center [386, 31] width 5 height 4
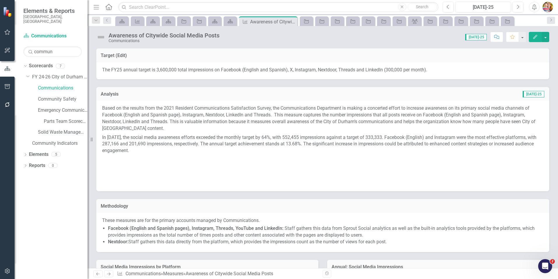
click at [536, 37] on icon "button" at bounding box center [535, 37] width 4 height 4
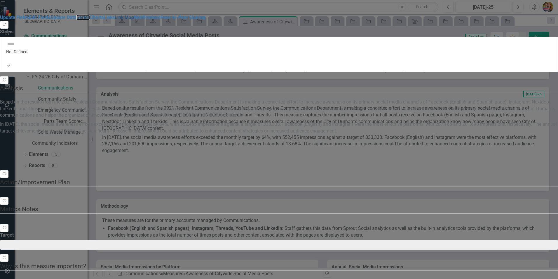
drag, startPoint x: 72, startPoint y: 55, endPoint x: 109, endPoint y: 87, distance: 48.7
click at [76, 20] on link "Series" at bounding box center [82, 18] width 13 height 6
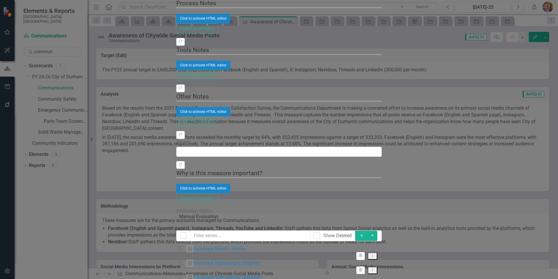
checkbox input "false"
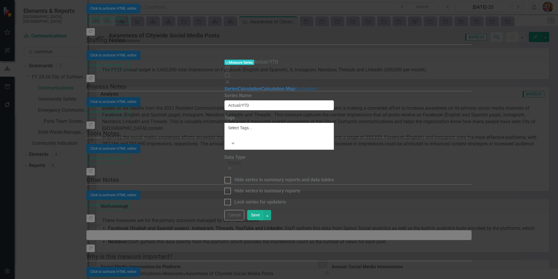
click at [295, 86] on link "Evaluation" at bounding box center [306, 89] width 22 height 6
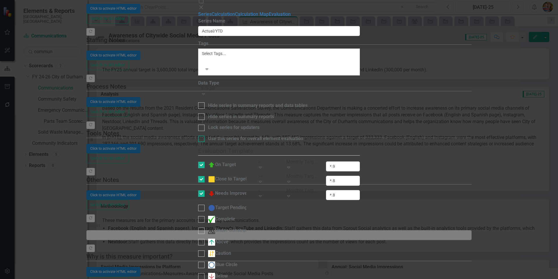
click at [205, 135] on div at bounding box center [201, 138] width 6 height 6
click at [202, 135] on input "Use this series for overall element evaluation" at bounding box center [200, 137] width 4 height 4
checkbox input "true"
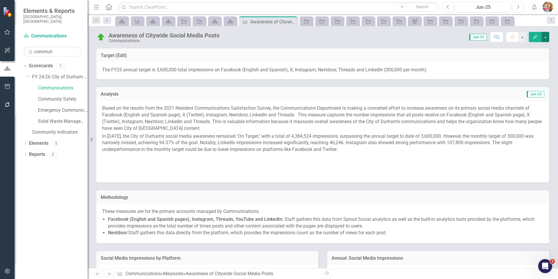
click at [546, 37] on button "button" at bounding box center [546, 37] width 8 height 10
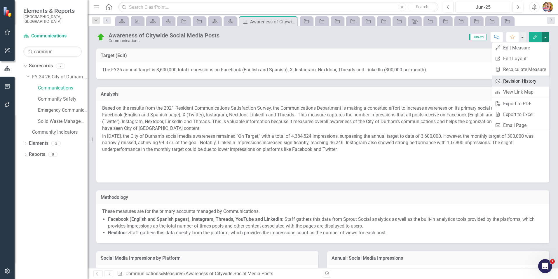
click at [512, 79] on link "Revision History Revision History" at bounding box center [520, 81] width 57 height 11
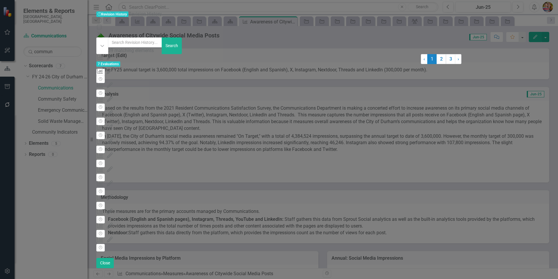
click at [200, 75] on div "Measure Series 2337246 (Actual/YTD) edited by Sandra Keener (Communications) on…" at bounding box center [258, 78] width 325 height 7
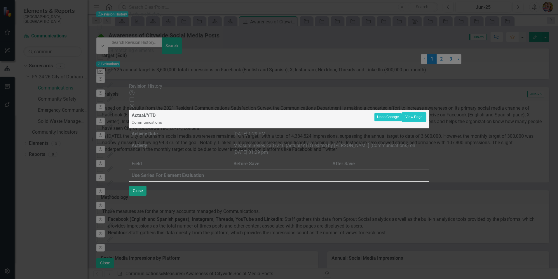
click at [147, 196] on button "Close" at bounding box center [138, 190] width 18 height 10
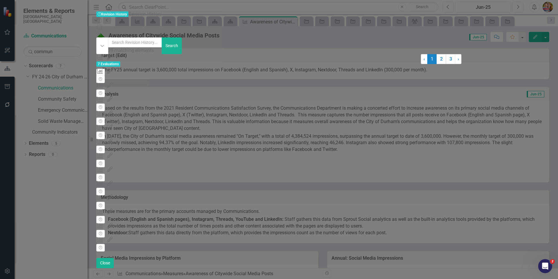
click at [462, 31] on div "Close" at bounding box center [279, 34] width 366 height 7
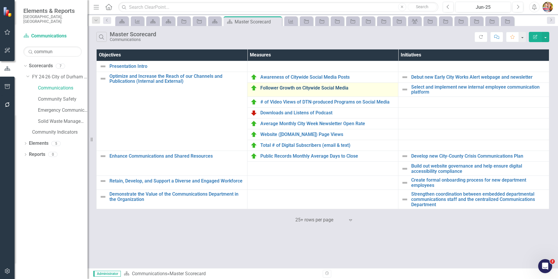
click at [307, 88] on link "Follower Growth on Citywide Social Media" at bounding box center [327, 87] width 135 height 5
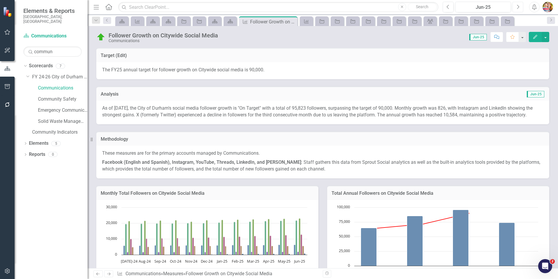
click at [519, 7] on icon "button" at bounding box center [518, 7] width 2 height 4
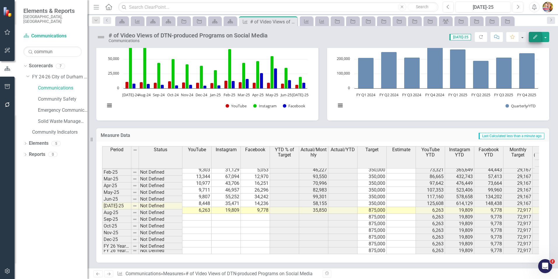
click at [536, 37] on icon "button" at bounding box center [535, 37] width 4 height 4
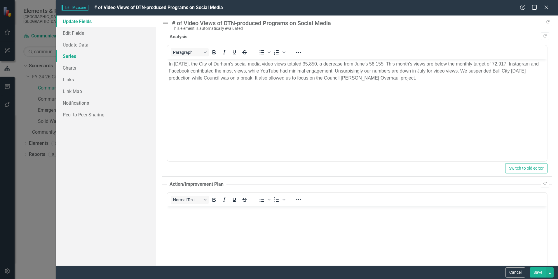
click at [72, 55] on link "Series" at bounding box center [106, 56] width 100 height 12
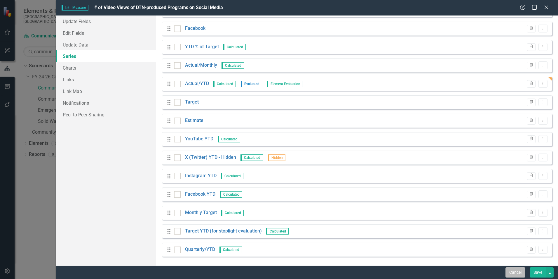
click at [518, 272] on button "Cancel" at bounding box center [516, 272] width 20 height 10
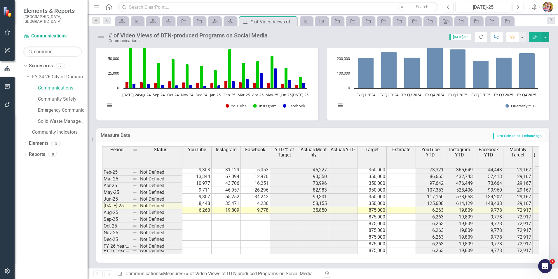
click at [342, 151] on span "Actual/YTD" at bounding box center [343, 149] width 24 height 5
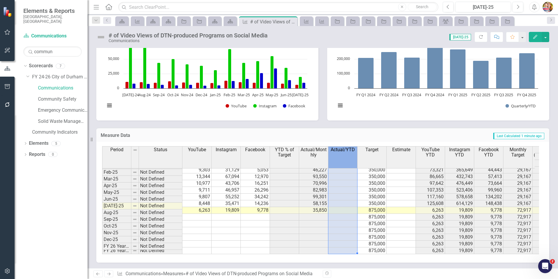
click at [342, 151] on span "Actual/YTD" at bounding box center [343, 149] width 24 height 5
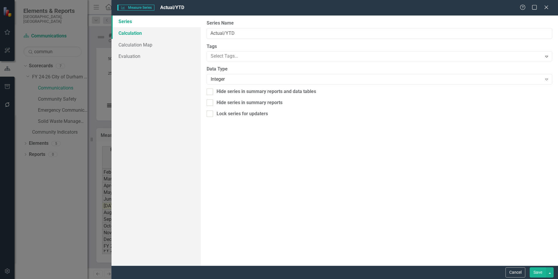
click at [127, 34] on link "Calculation" at bounding box center [156, 33] width 89 height 12
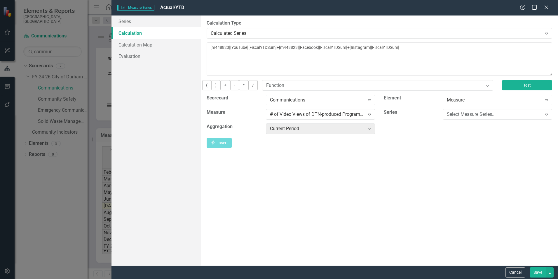
click at [517, 90] on button "Test" at bounding box center [527, 85] width 50 height 10
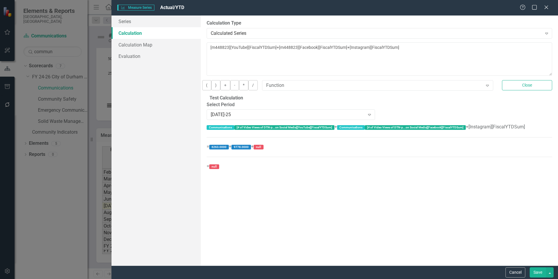
click at [133, 33] on link "Calculation" at bounding box center [156, 33] width 89 height 12
click at [522, 89] on button "Close" at bounding box center [527, 85] width 50 height 10
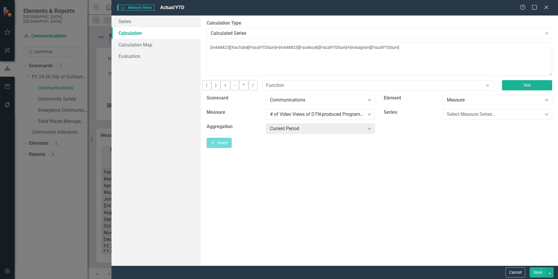
click at [527, 89] on button "Test" at bounding box center [527, 85] width 50 height 10
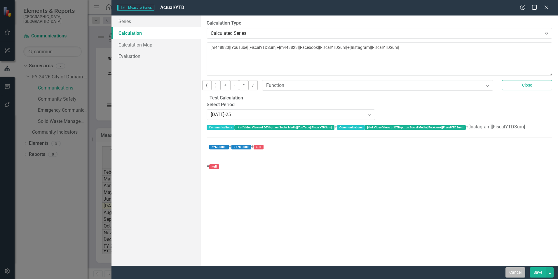
click at [517, 270] on button "Cancel" at bounding box center [516, 272] width 20 height 10
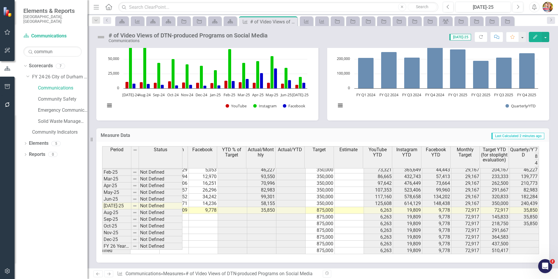
scroll to position [0, 56]
click at [537, 36] on icon "button" at bounding box center [535, 37] width 4 height 4
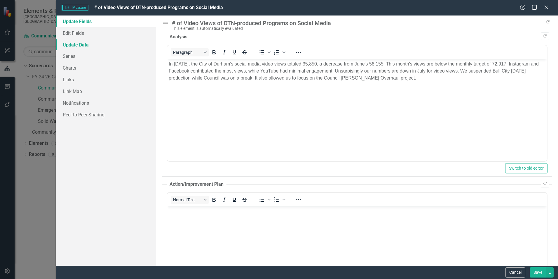
scroll to position [0, 0]
click at [74, 46] on link "Update Data" at bounding box center [106, 45] width 100 height 12
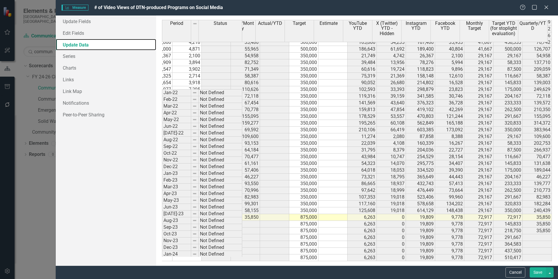
scroll to position [162, 0]
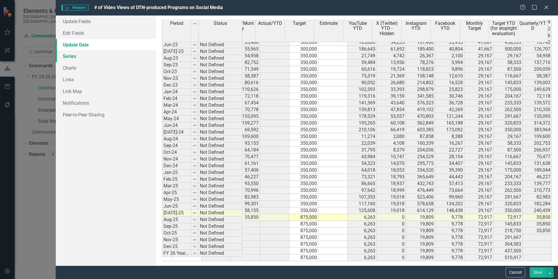
click at [78, 56] on link "Series" at bounding box center [106, 56] width 100 height 12
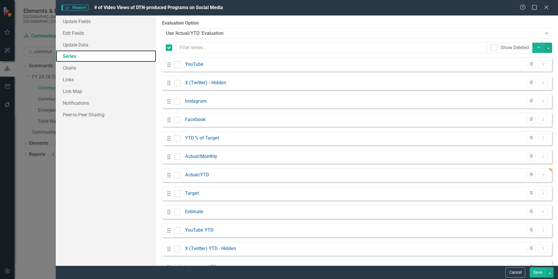
checkbox input "false"
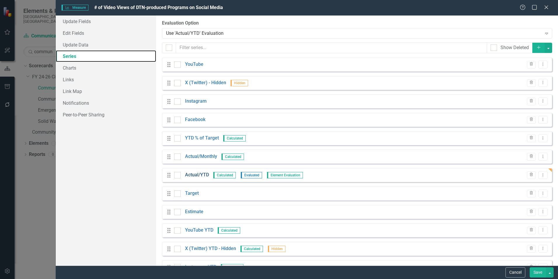
scroll to position [91, 0]
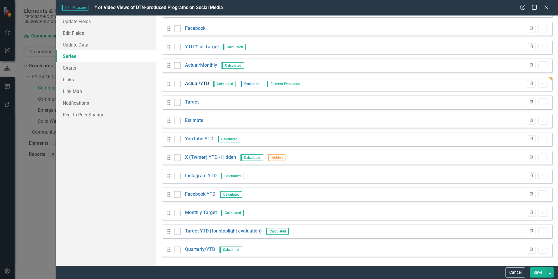
click at [200, 83] on link "Actual/YTD" at bounding box center [197, 83] width 24 height 7
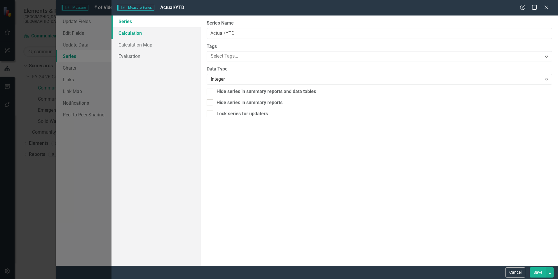
click at [137, 33] on link "Calculation" at bounding box center [156, 33] width 89 height 12
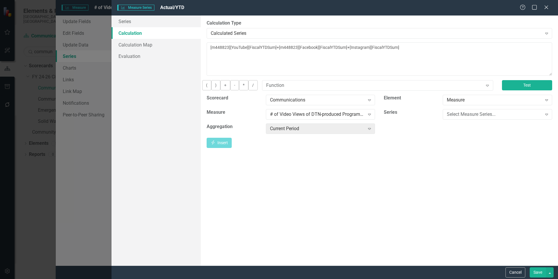
click at [526, 88] on button "Test" at bounding box center [527, 85] width 50 height 10
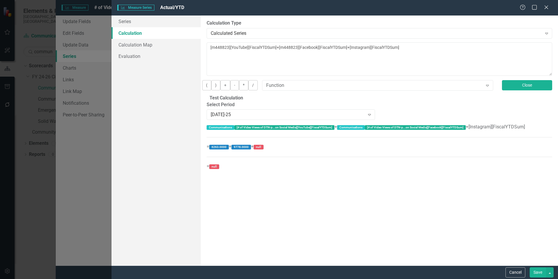
click at [526, 90] on button "Close" at bounding box center [527, 85] width 50 height 10
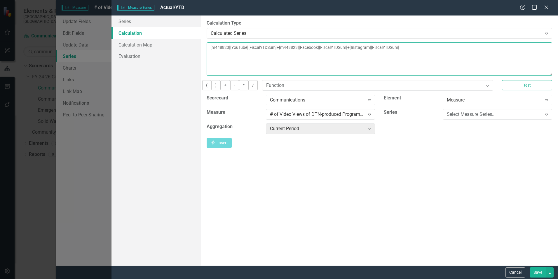
drag, startPoint x: 383, startPoint y: 47, endPoint x: 503, endPoint y: 51, distance: 119.8
click at [503, 51] on textarea "[m448823][YouTube][FiscalYTDSum]+[m448823][Facebook][FiscalYTDSum]+[Instagram][…" at bounding box center [380, 58] width 346 height 33
click at [547, 116] on icon "Expand" at bounding box center [547, 114] width 6 height 5
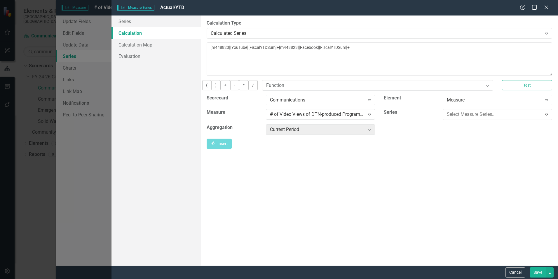
scroll to position [0, 0]
click at [304, 132] on div "Current Period" at bounding box center [317, 128] width 95 height 7
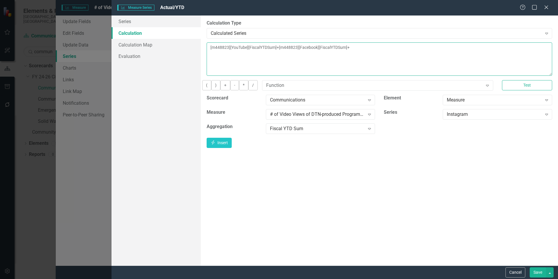
click at [399, 44] on textarea "[m448823][YouTube][FiscalYTDSum]+[m448823][Facebook][FiscalYTDSum]+" at bounding box center [380, 58] width 346 height 33
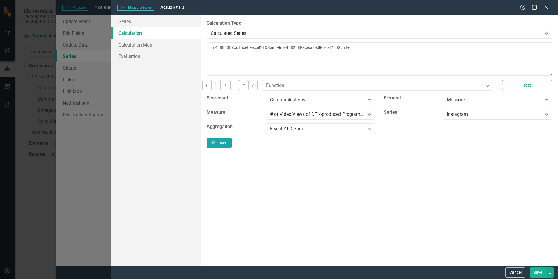
click at [232, 147] on button "Insert Insert" at bounding box center [219, 143] width 25 height 10
type textarea "[m448823][YouTube][FiscalYTDSum]+[m448823][Facebook][FiscalYTDSum]+ [m448823][I…"
click at [533, 90] on button "Test" at bounding box center [527, 85] width 50 height 10
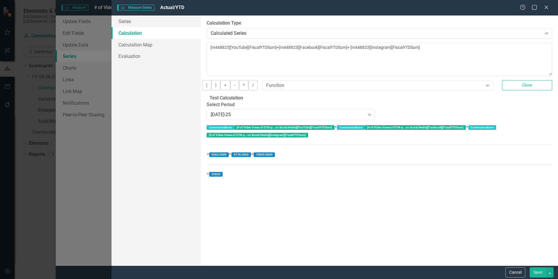
click at [538, 272] on button "Save" at bounding box center [538, 272] width 16 height 10
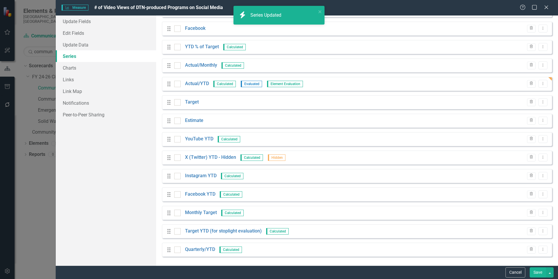
click at [540, 272] on button "Save" at bounding box center [538, 272] width 16 height 10
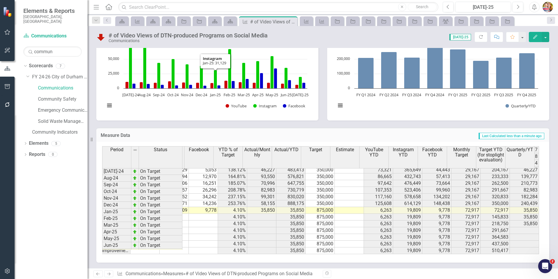
scroll to position [295, 0]
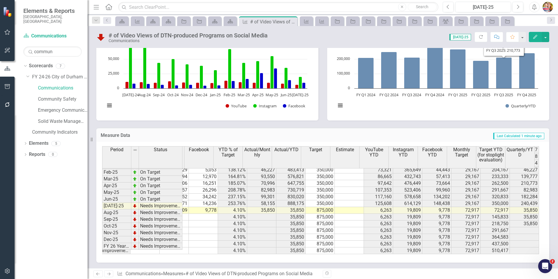
click at [538, 36] on icon "Edit" at bounding box center [535, 37] width 5 height 4
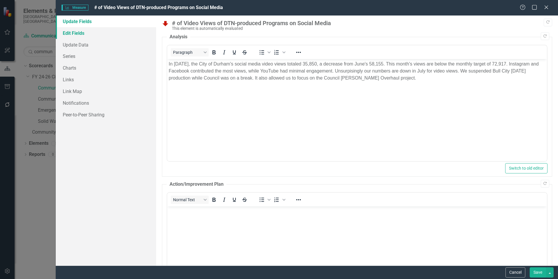
scroll to position [0, 0]
click at [78, 45] on link "Update Data" at bounding box center [106, 45] width 100 height 12
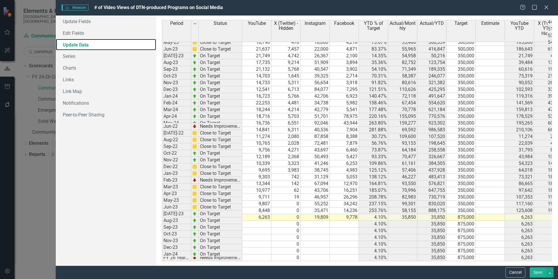
scroll to position [162, 0]
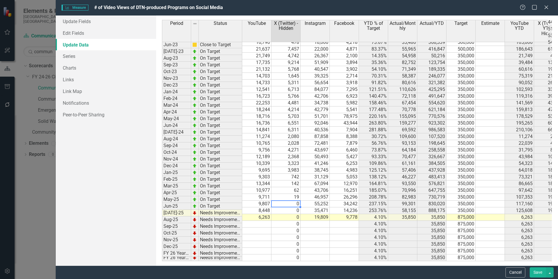
click at [286, 200] on td "0" at bounding box center [286, 203] width 29 height 7
click at [537, 272] on button "Save" at bounding box center [538, 272] width 16 height 10
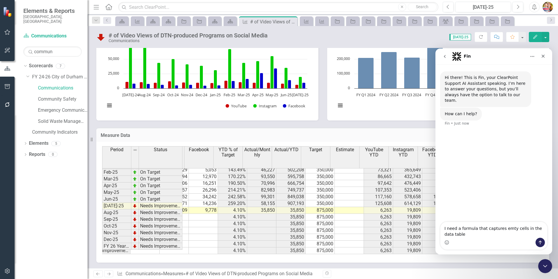
type textarea "I need a formula that captures empty cells in the data table"
click at [461, 235] on textarea "I need a formula that captures empty cells in the data table" at bounding box center [494, 230] width 107 height 16
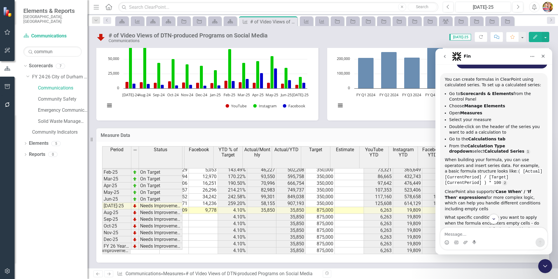
scroll to position [95, 0]
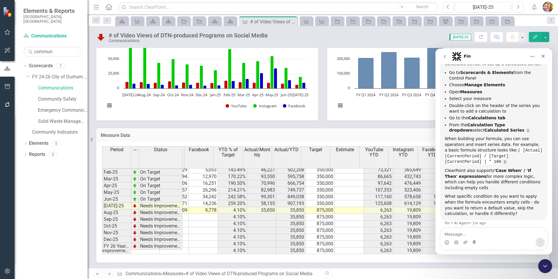
click at [453, 234] on textarea "Message…" at bounding box center [494, 232] width 107 height 10
type textarea "[m448823][YouTube][FiscalYTDSum]+[m448823][Facebook][FiscalYTDSum]+ [m448823][I…"
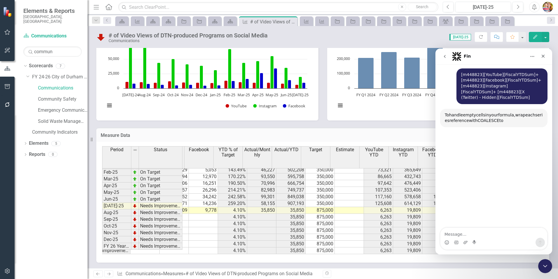
scroll to position [252, 0]
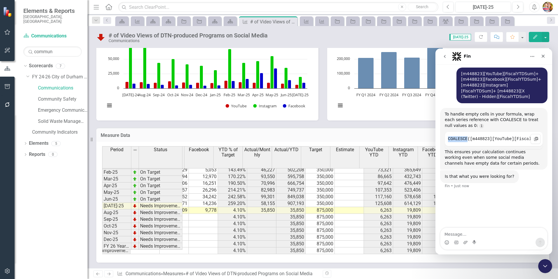
drag, startPoint x: 449, startPoint y: 132, endPoint x: 467, endPoint y: 133, distance: 18.5
click at [467, 135] on code "COALESCE([m448823][YouTube][FiscalYTDSum],0) + COALESCE([m448823][Facebook][Fis…" at bounding box center [494, 139] width 92 height 9
copy code "COALESCE"
click at [73, 188] on div "Dropdown Scorecards 7 Dropdown FY 24-26 City of [GEOGRAPHIC_DATA] Strategic Pla…" at bounding box center [51, 170] width 73 height 218
click at [286, 150] on span "Actual/YTD" at bounding box center [286, 149] width 24 height 5
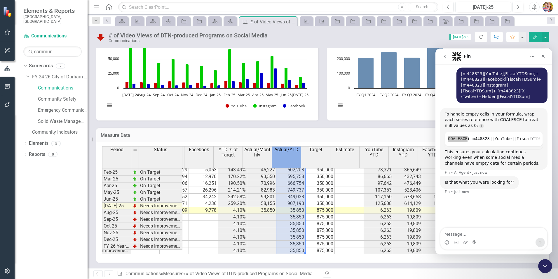
click at [286, 150] on span "Actual/YTD" at bounding box center [286, 149] width 24 height 5
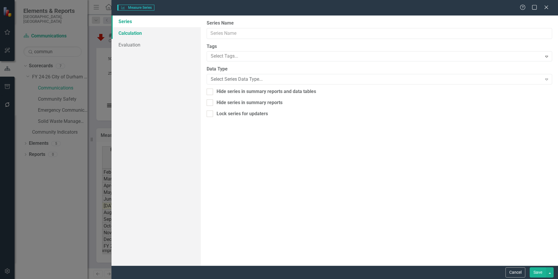
type input "Actual/YTD"
click at [129, 34] on link "Calculation" at bounding box center [156, 33] width 89 height 12
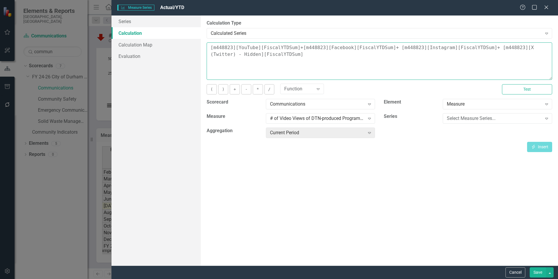
click at [477, 47] on textarea "[m448823][YouTube][FiscalYTDSum]+[m448823][Facebook][FiscalYTDSum]+ [m448823][I…" at bounding box center [380, 60] width 346 height 37
paste textarea "COALESCE"
type textarea "[m448823][YouTube][FiscalYTDSum]+[m448823][Facebook][FiscalYTDSum]+ [m448823][I…"
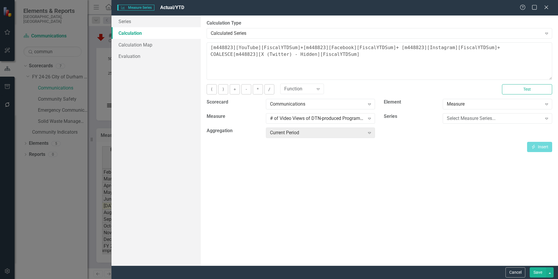
click at [529, 225] on div "By default, series in ClearPoint are not calculated. So, if you leave the form …" at bounding box center [379, 140] width 357 height 250
click at [535, 269] on button "Save" at bounding box center [538, 272] width 16 height 10
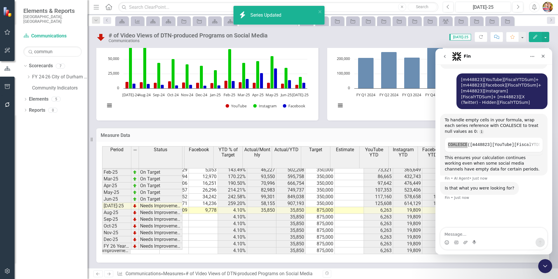
click at [311, 125] on div "Measure Data Last Calculated 3 minutes ago Period Status YouTube Instagram Face…" at bounding box center [323, 191] width 462 height 142
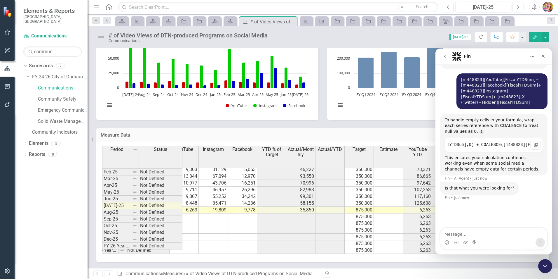
scroll to position [0, 0]
drag, startPoint x: 520, startPoint y: 196, endPoint x: 522, endPoint y: 181, distance: 15.1
click at [520, 196] on div "Is that what you were looking for? Fin • Just now" at bounding box center [493, 195] width 107 height 26
drag, startPoint x: 449, startPoint y: 138, endPoint x: 540, endPoint y: 137, distance: 91.4
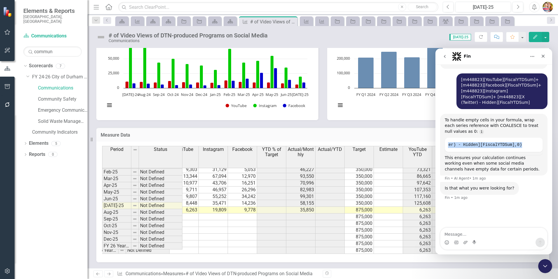
click at [540, 137] on div "To handle empty cells in your formula, wrap each series reference with COALESCE…" at bounding box center [493, 145] width 107 height 62
copy code "COALESCE([m448823][YouTube][FiscalYTDSum],0) + COALESCE([m448823][Facebook][Fis…"
click at [327, 149] on span "Actual/YTD" at bounding box center [330, 149] width 24 height 5
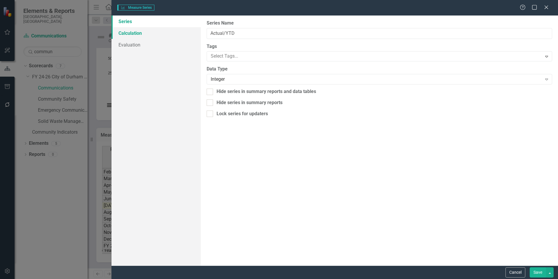
type input "Actual/YTD"
click at [131, 34] on link "Calculation" at bounding box center [156, 33] width 89 height 12
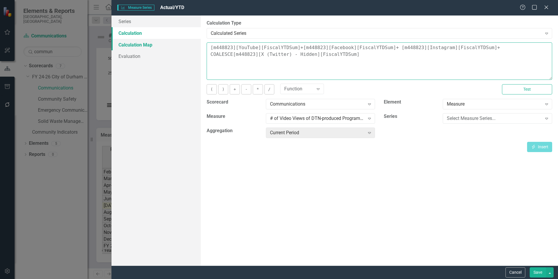
drag, startPoint x: 309, startPoint y: 55, endPoint x: 200, endPoint y: 44, distance: 108.9
click at [200, 44] on div "Series Calculation Calculation Map Evaluation From this page, you can edit the …" at bounding box center [335, 140] width 447 height 250
paste textarea "COALESCE([m448823][YouTube][FiscalYTDSum],0) + COALESCE([m448823][Facebook][Fis…"
type textarea "COALESCE([m448823][YouTube][FiscalYTDSum],0) + COALESCE([m448823][Facebook][Fis…"
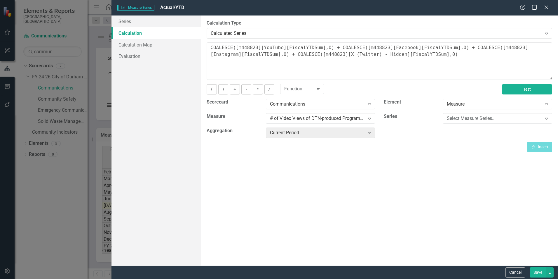
click at [521, 87] on button "Test" at bounding box center [527, 89] width 50 height 10
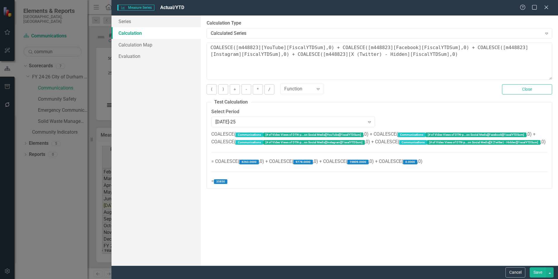
click at [535, 272] on button "Save" at bounding box center [538, 272] width 16 height 10
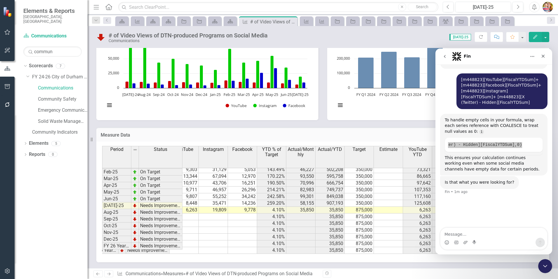
scroll to position [0, 0]
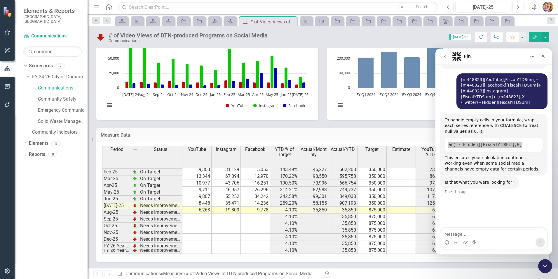
click at [534, 37] on icon "Edit" at bounding box center [535, 37] width 5 height 4
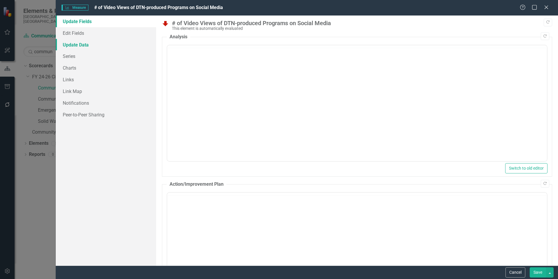
click at [70, 45] on link "Update Data" at bounding box center [106, 45] width 100 height 12
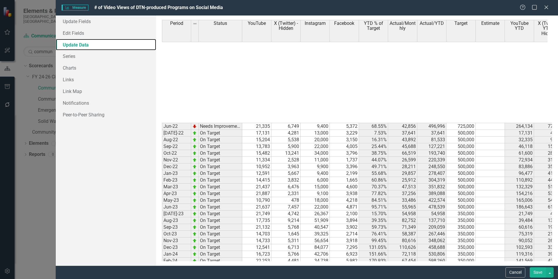
scroll to position [162, 0]
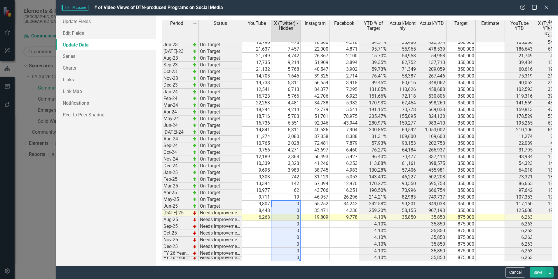
drag, startPoint x: 289, startPoint y: 200, endPoint x: 292, endPoint y: 254, distance: 54.1
click at [292, 254] on tbody "Jun-22 Needs Improvement 21,335 6,749 9,400 5,372 68.55% 42,856 496,996 725,000…" at bounding box center [435, 113] width 547 height 296
click at [538, 271] on button "Save" at bounding box center [538, 272] width 16 height 10
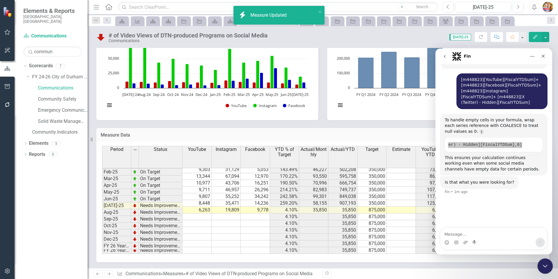
click at [545, 264] on icon "Close Intercom Messenger" at bounding box center [544, 264] width 7 height 7
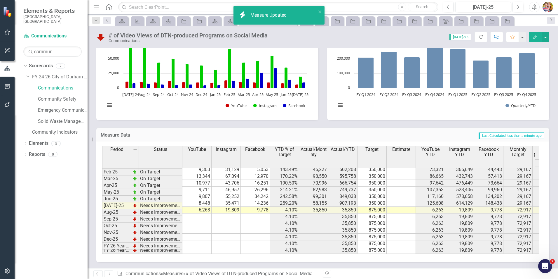
scroll to position [217, 0]
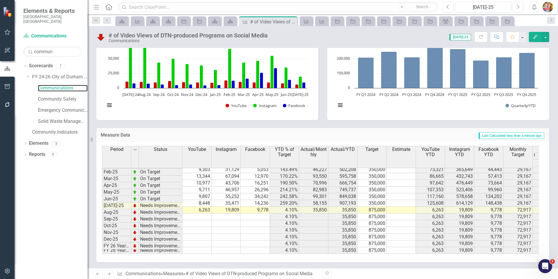
drag, startPoint x: 52, startPoint y: 84, endPoint x: 175, endPoint y: 108, distance: 125.5
click at [52, 85] on link "Communications" at bounding box center [63, 88] width 50 height 7
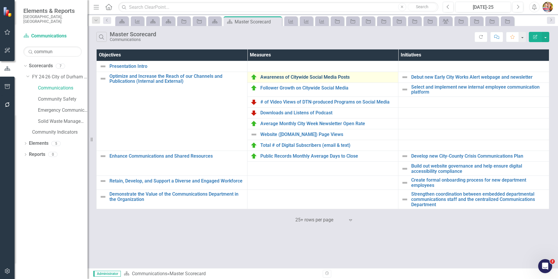
click at [292, 76] on link "Awareness of Citywide Social Media Posts" at bounding box center [327, 76] width 135 height 5
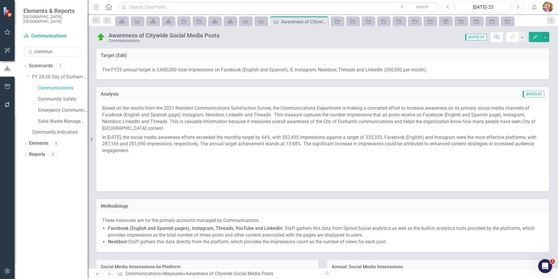
click at [534, 36] on icon "Edit" at bounding box center [535, 37] width 5 height 4
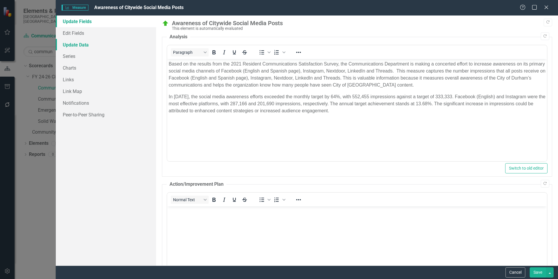
drag, startPoint x: 74, startPoint y: 44, endPoint x: 77, endPoint y: 45, distance: 3.3
click at [74, 44] on link "Update Data" at bounding box center [106, 45] width 100 height 12
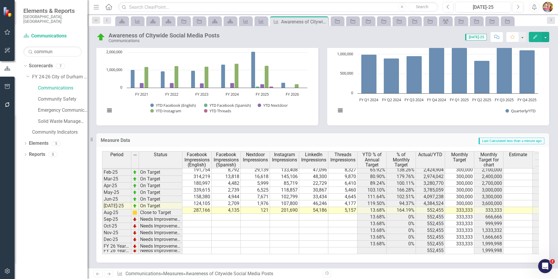
scroll to position [1, 0]
click at [536, 38] on icon "Edit" at bounding box center [535, 37] width 5 height 4
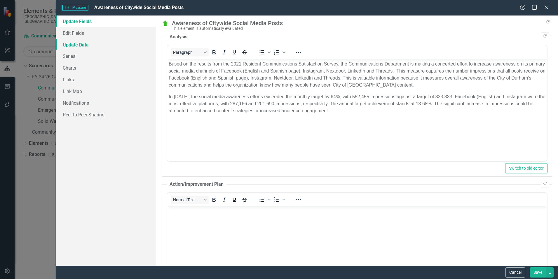
scroll to position [0, 0]
click at [85, 45] on link "Update Data" at bounding box center [106, 45] width 100 height 12
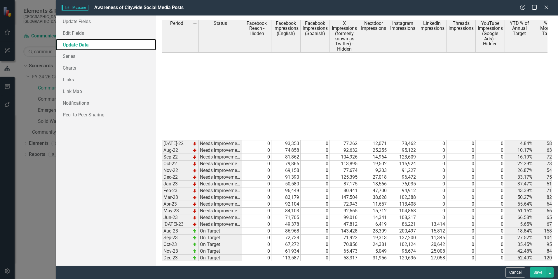
scroll to position [173, 0]
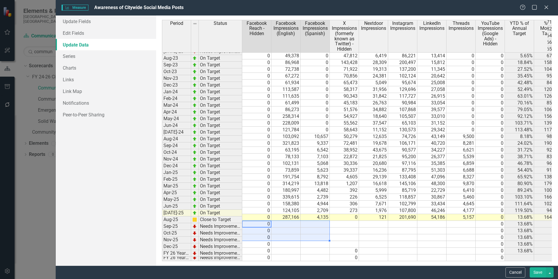
drag, startPoint x: 274, startPoint y: 222, endPoint x: 333, endPoint y: 249, distance: 65.5
click at [359, 262] on div "Period Status Facebook Reach - Hidden Facebook Impressions (English) Facebook I…" at bounding box center [357, 140] width 402 height 250
click at [162, 243] on div "Period Status Facebook Reach - Hidden Facebook Impressions (English) Facebook I…" at bounding box center [162, 100] width 0 height 322
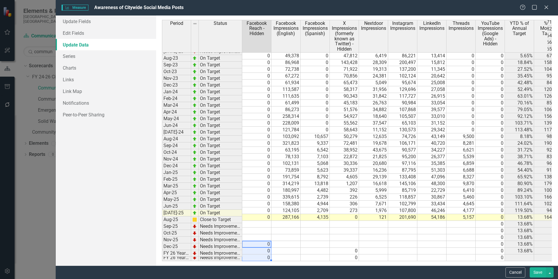
drag, startPoint x: 265, startPoint y: 238, endPoint x: 267, endPoint y: 257, distance: 19.1
click at [267, 257] on div "Period Status Facebook Reach - Hidden Facebook Impressions (English) Facebook I…" at bounding box center [357, 140] width 390 height 241
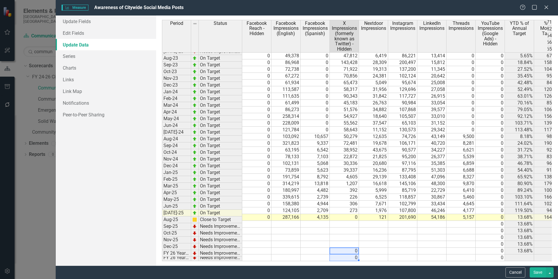
click at [356, 253] on tbody "Jul-22 Needs Improvement 0 93,353 0 77,262 12,071 78,462 0 0 0 4.84% 58.03% 261…" at bounding box center [508, 116] width 693 height 289
click at [387, 241] on td at bounding box center [373, 244] width 29 height 7
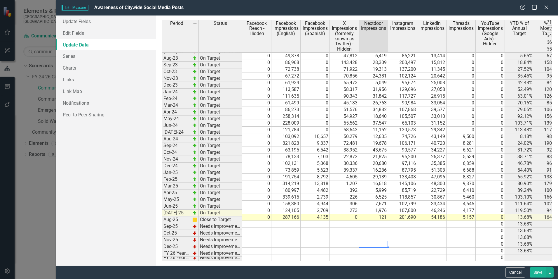
click at [538, 272] on button "Save" at bounding box center [538, 272] width 16 height 10
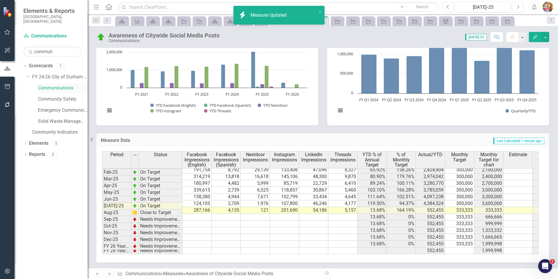
click at [48, 85] on link "Communications" at bounding box center [63, 88] width 50 height 7
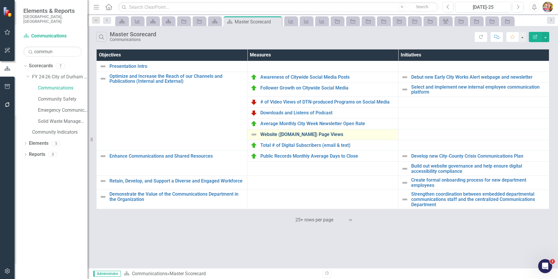
click at [269, 133] on link "Website ([DOMAIN_NAME]) Page Views" at bounding box center [327, 134] width 135 height 5
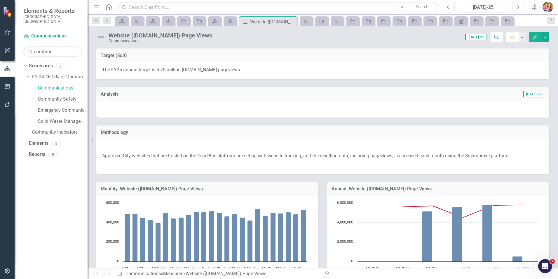
click at [536, 37] on icon "button" at bounding box center [535, 37] width 4 height 4
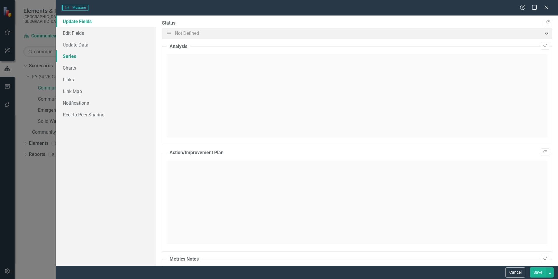
click at [72, 56] on link "Series" at bounding box center [106, 56] width 100 height 12
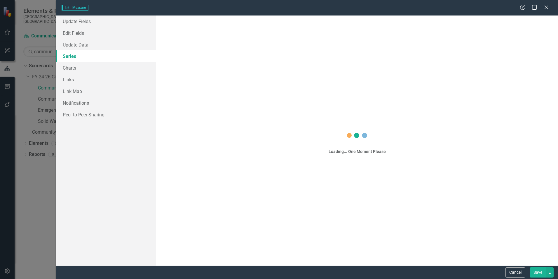
click at [72, 57] on link "Series" at bounding box center [106, 56] width 100 height 12
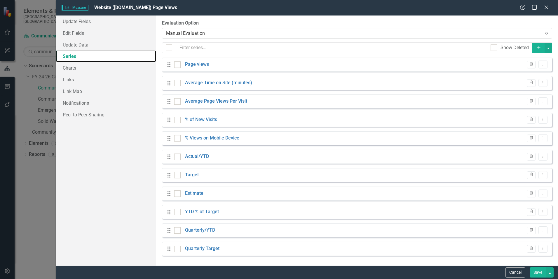
checkbox input "false"
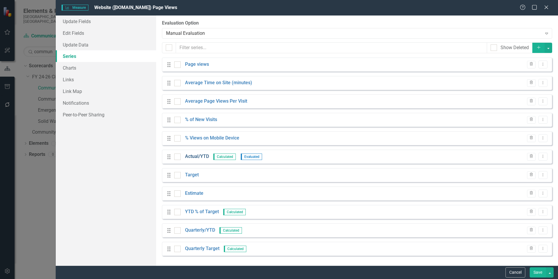
click at [199, 155] on link "Actual/YTD" at bounding box center [197, 156] width 24 height 7
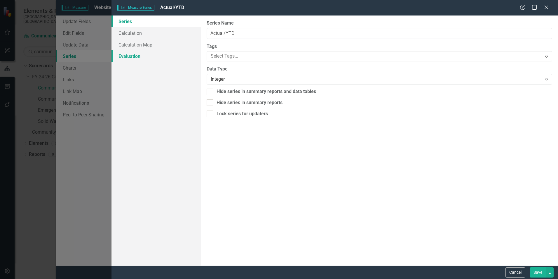
click at [128, 55] on link "Evaluation" at bounding box center [156, 56] width 89 height 12
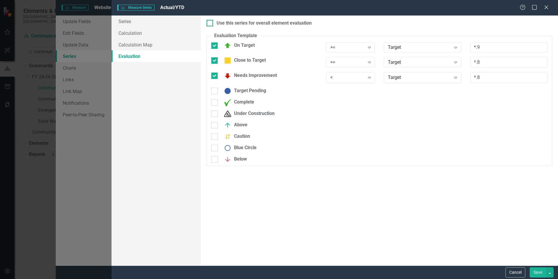
click at [209, 24] on div at bounding box center [210, 23] width 6 height 6
click at [209, 24] on input "Use this series for overall element evaluation" at bounding box center [209, 22] width 4 height 4
checkbox input "true"
click at [538, 271] on button "Save" at bounding box center [538, 272] width 16 height 10
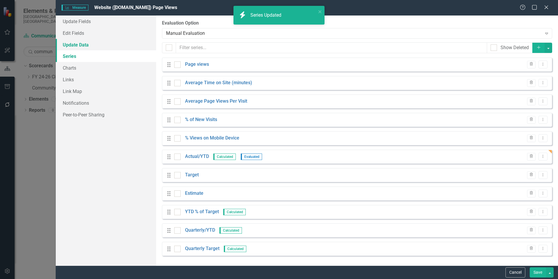
click at [72, 43] on link "Update Data" at bounding box center [106, 45] width 100 height 12
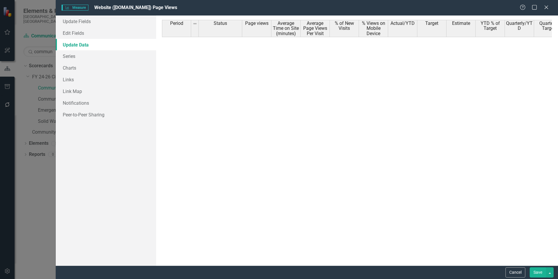
click at [74, 44] on link "Update Data" at bounding box center [106, 45] width 100 height 12
click at [74, 33] on link "Edit Fields" at bounding box center [106, 33] width 100 height 12
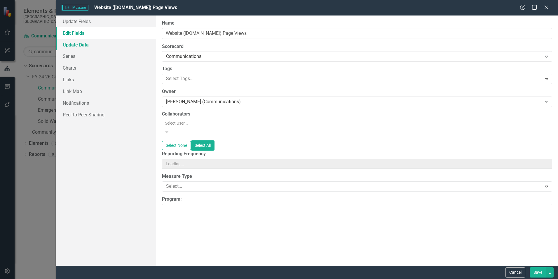
click at [73, 44] on link "Update Data" at bounding box center [106, 45] width 100 height 12
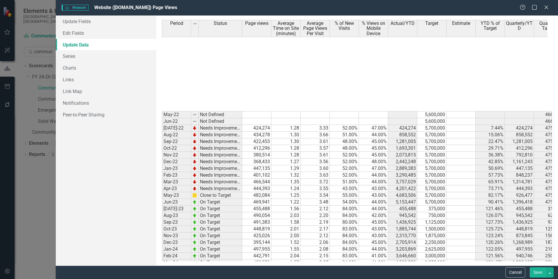
click at [538, 269] on button "Save" at bounding box center [538, 272] width 16 height 10
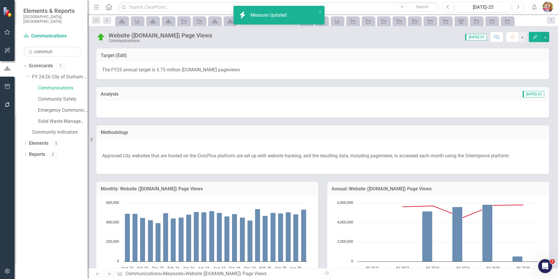
scroll to position [283, 0]
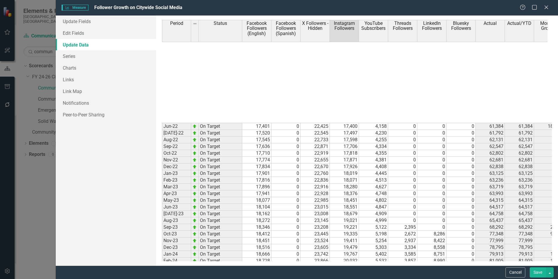
scroll to position [162, 0]
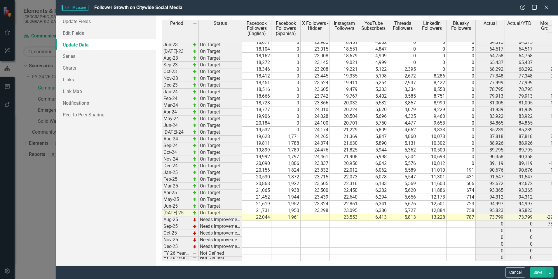
click at [539, 270] on button "Save" at bounding box center [538, 272] width 16 height 10
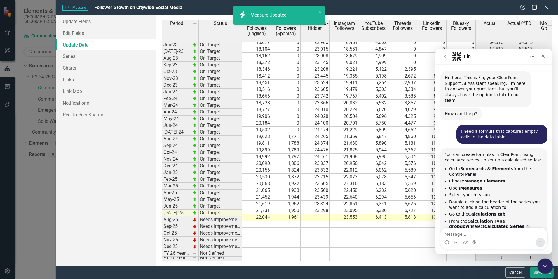
click at [544, 265] on icon "Close Intercom Messenger" at bounding box center [544, 265] width 4 height 2
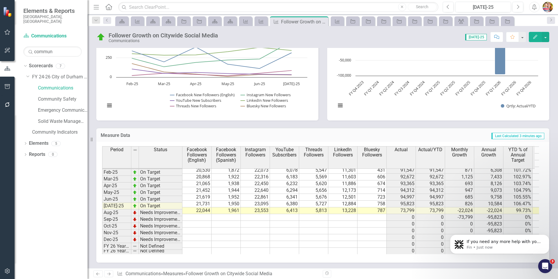
scroll to position [688, 0]
